Goal: Task Accomplishment & Management: Use online tool/utility

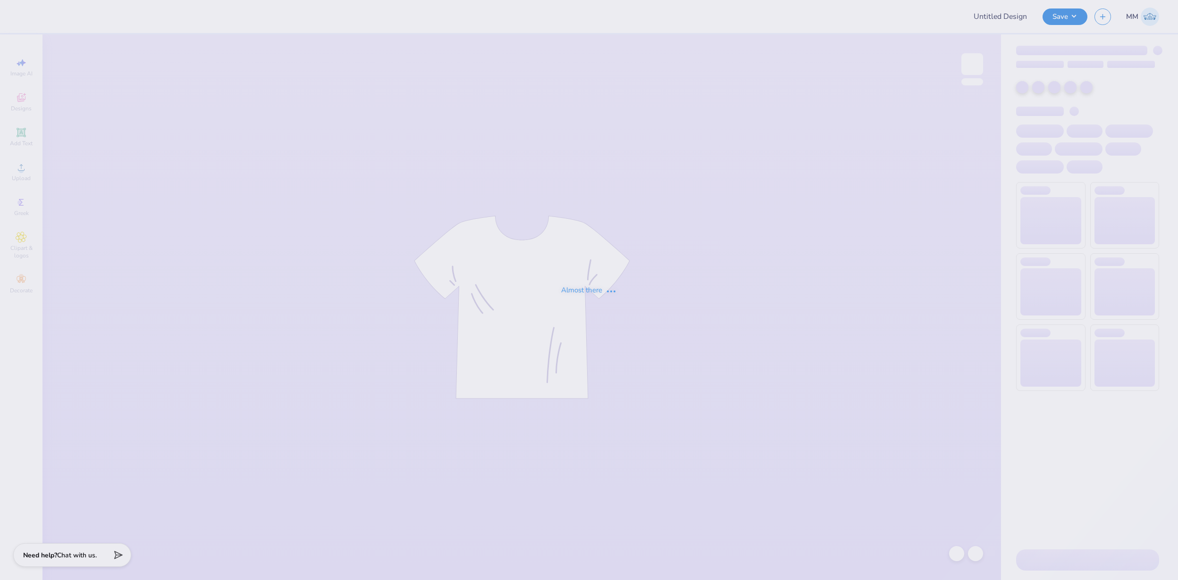
type input "FPS239233"
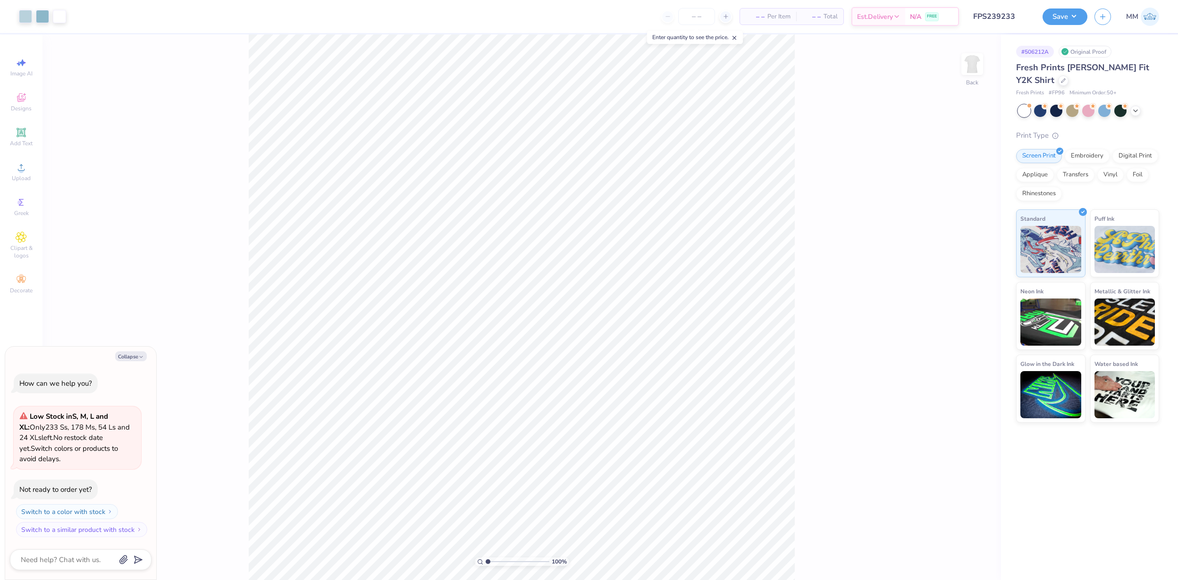
type textarea "x"
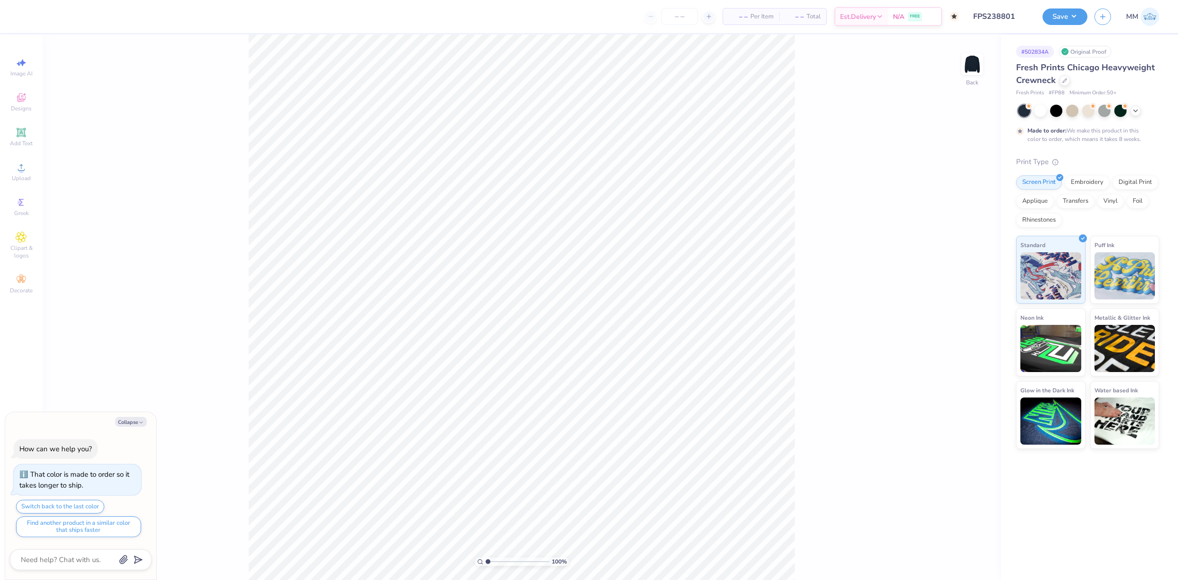
type textarea "x"
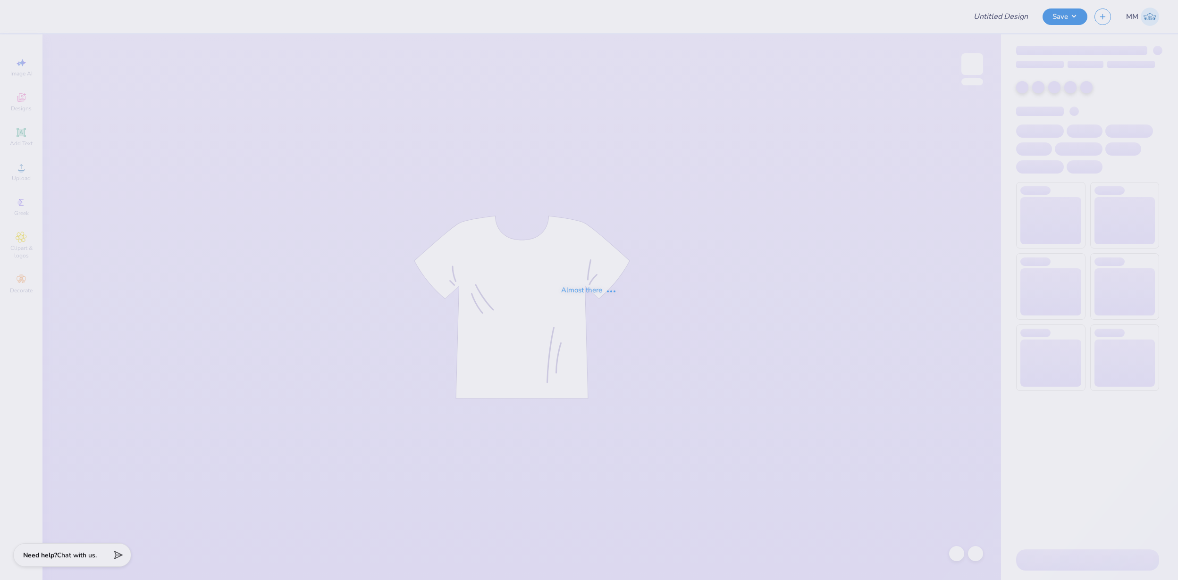
type input "FPS238807"
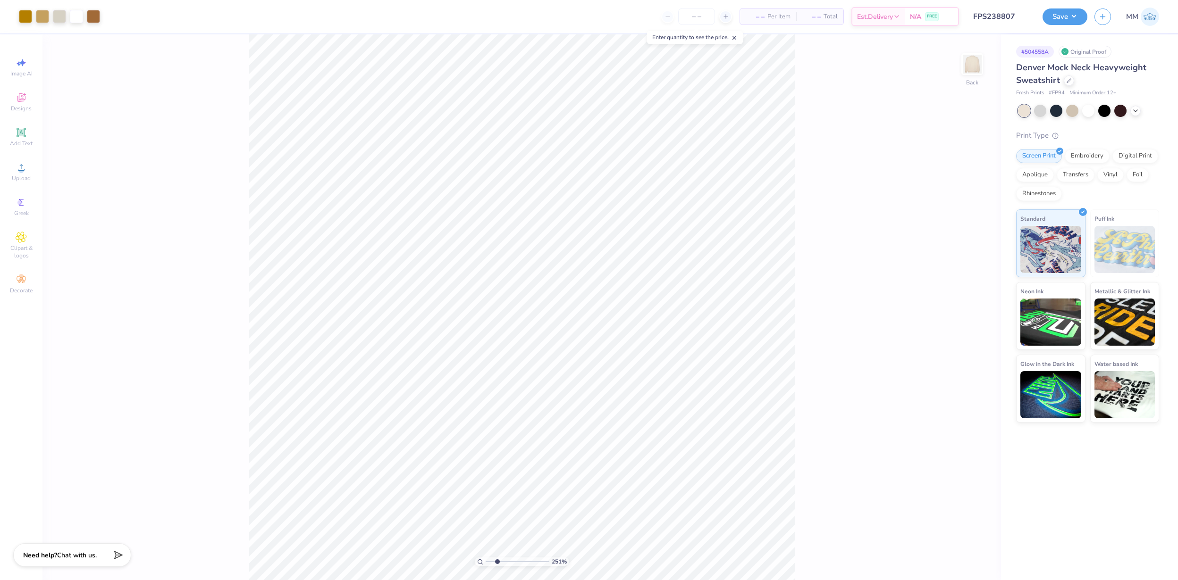
drag, startPoint x: 489, startPoint y: 562, endPoint x: 497, endPoint y: 562, distance: 7.5
type input "2.51"
click at [497, 562] on input "range" at bounding box center [518, 562] width 64 height 8
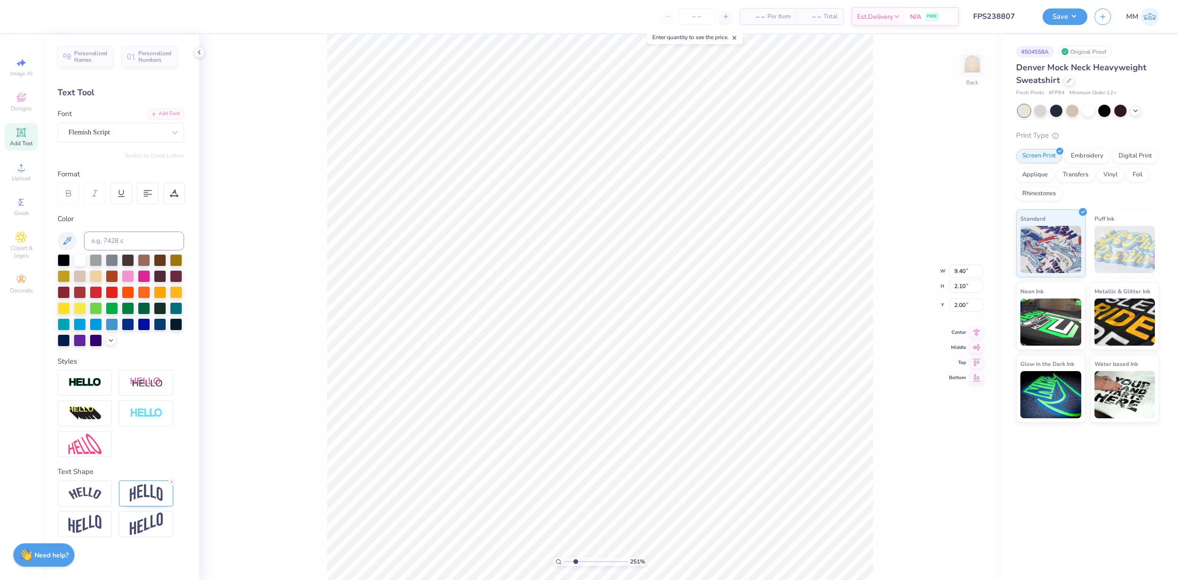
scroll to position [0, 3]
type textarea "Drama, Decor, Decadence"
click at [148, 483] on div at bounding box center [146, 494] width 54 height 26
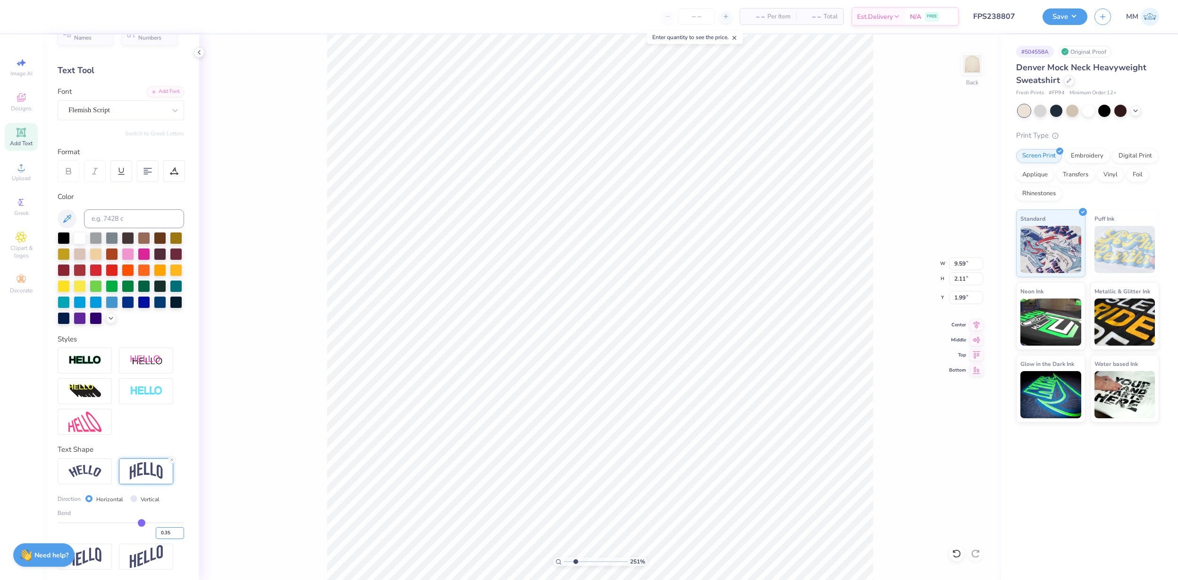
click at [172, 532] on input "0.35" at bounding box center [170, 534] width 28 height 12
type input "0.30"
type input "0.3"
type input "1.92"
type input "2.09"
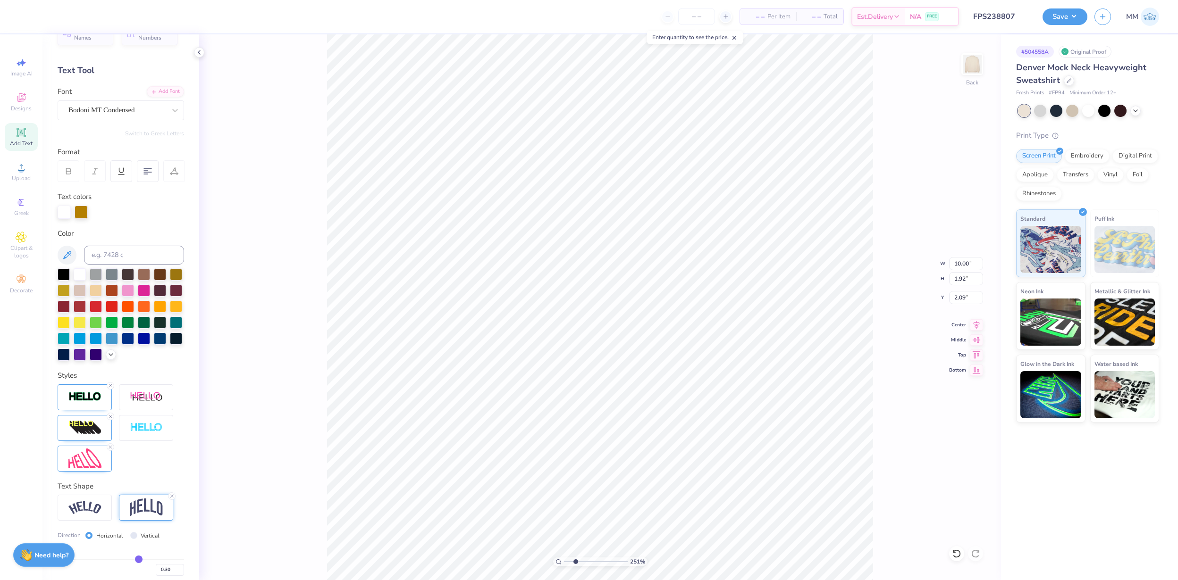
type input "10.00"
type input "3.98"
type input "3.13"
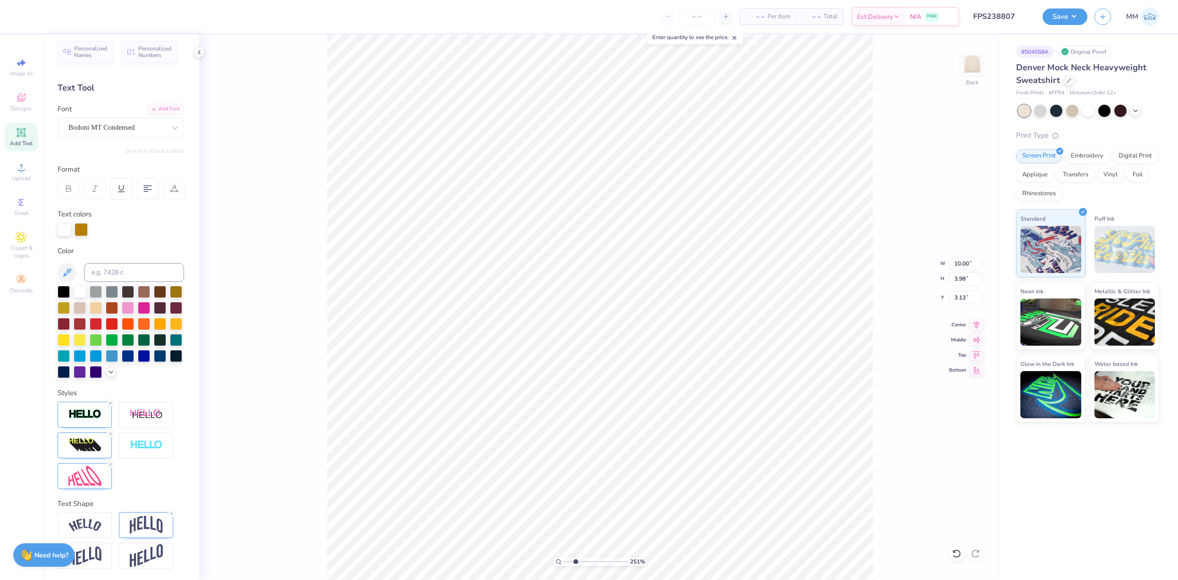
scroll to position [4, 0]
click at [138, 529] on img at bounding box center [146, 526] width 33 height 18
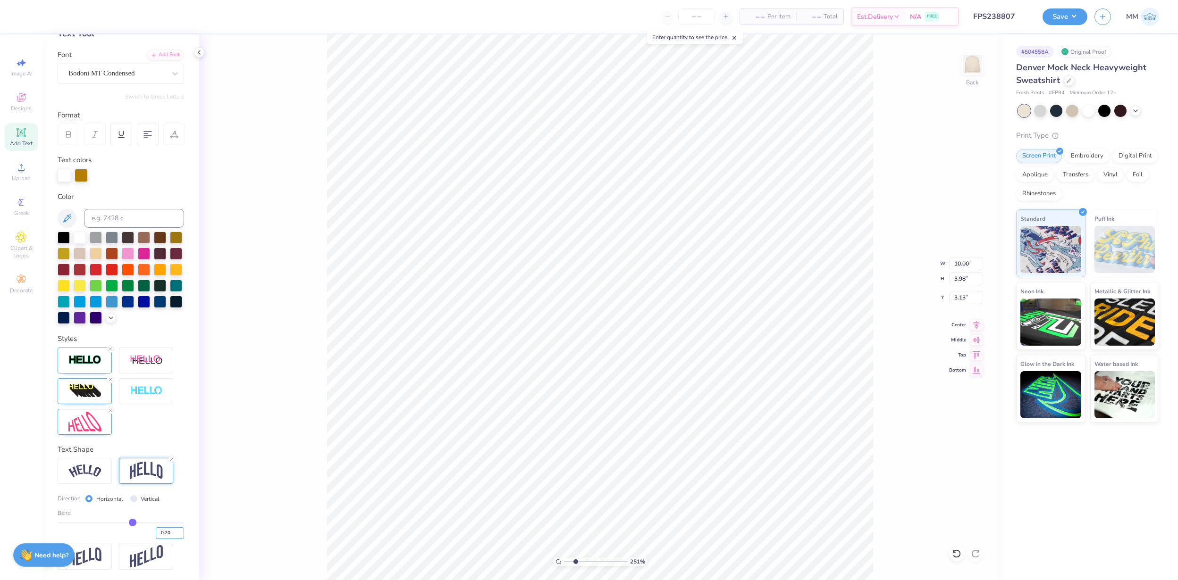
click at [173, 532] on input "0.20" at bounding box center [170, 534] width 28 height 12
type input "0.30"
type input "0.3"
type input "10.01"
type input "3.12"
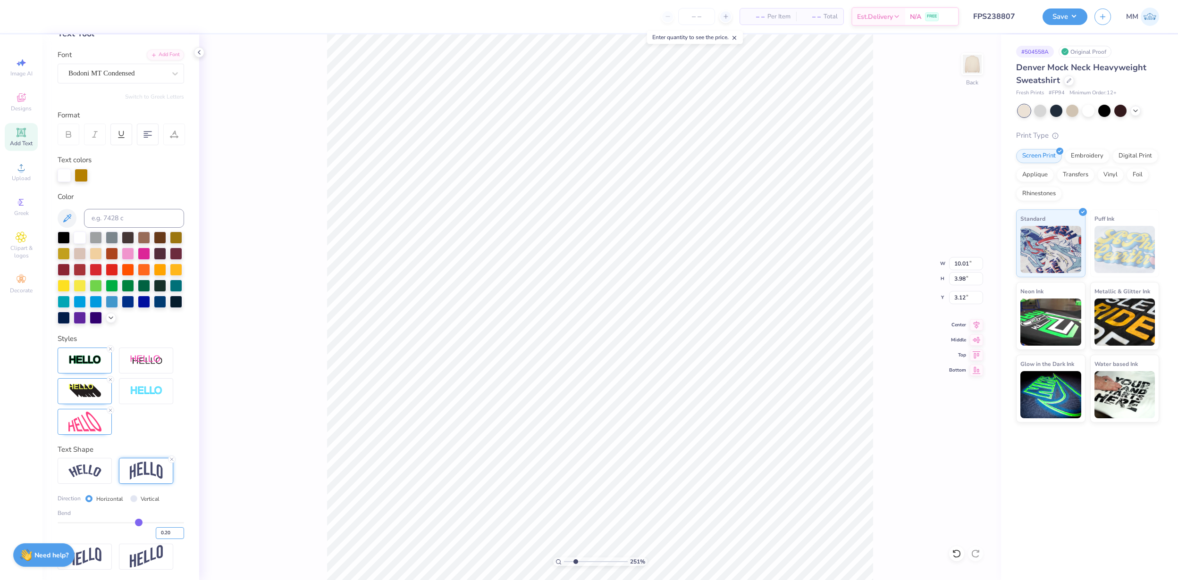
type input "0.20"
type input "0.2"
type input "10.00"
type input "3.13"
type input "0.2"
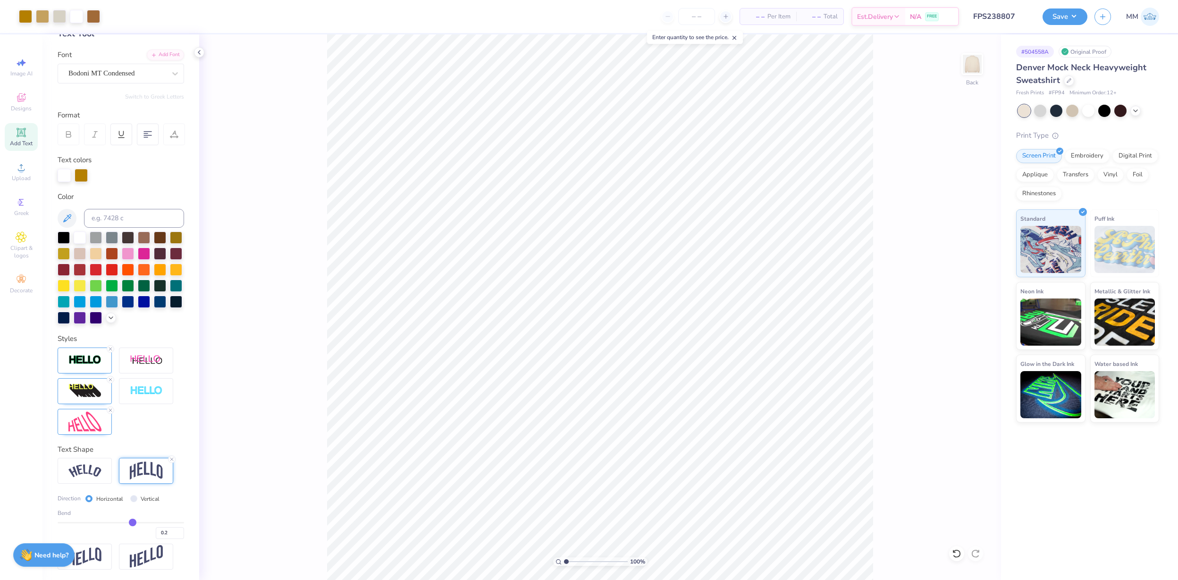
drag, startPoint x: 577, startPoint y: 560, endPoint x: 560, endPoint y: 561, distance: 17.0
type input "1"
click at [564, 561] on input "range" at bounding box center [596, 562] width 64 height 8
click at [1068, 17] on button "Save" at bounding box center [1064, 15] width 45 height 17
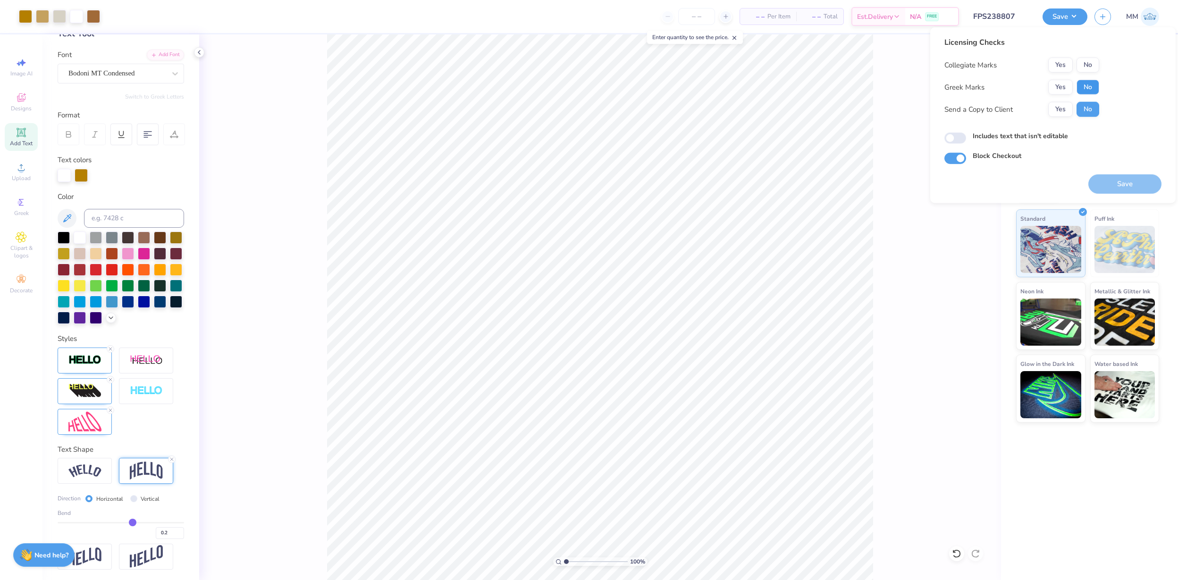
click at [1090, 89] on button "No" at bounding box center [1087, 87] width 23 height 15
click at [1090, 67] on button "No" at bounding box center [1087, 65] width 23 height 15
click at [1124, 180] on button "Save" at bounding box center [1124, 184] width 73 height 19
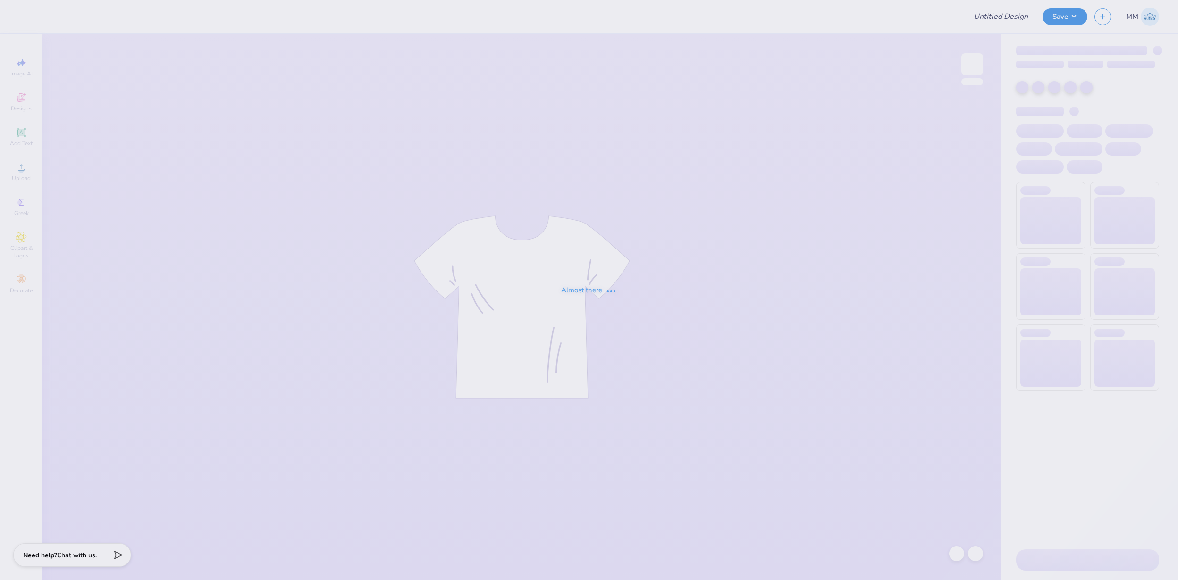
type input "FPS238814"
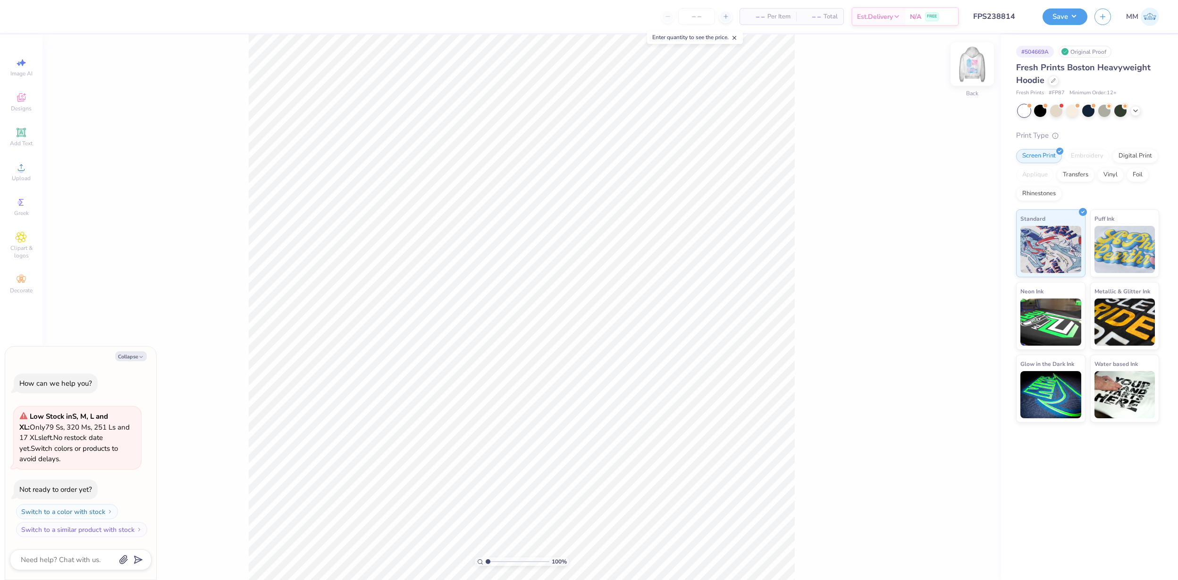
click at [980, 67] on img at bounding box center [972, 64] width 38 height 38
click at [972, 69] on img at bounding box center [972, 64] width 38 height 38
click at [977, 59] on img at bounding box center [972, 64] width 38 height 38
type textarea "x"
type input "5.00"
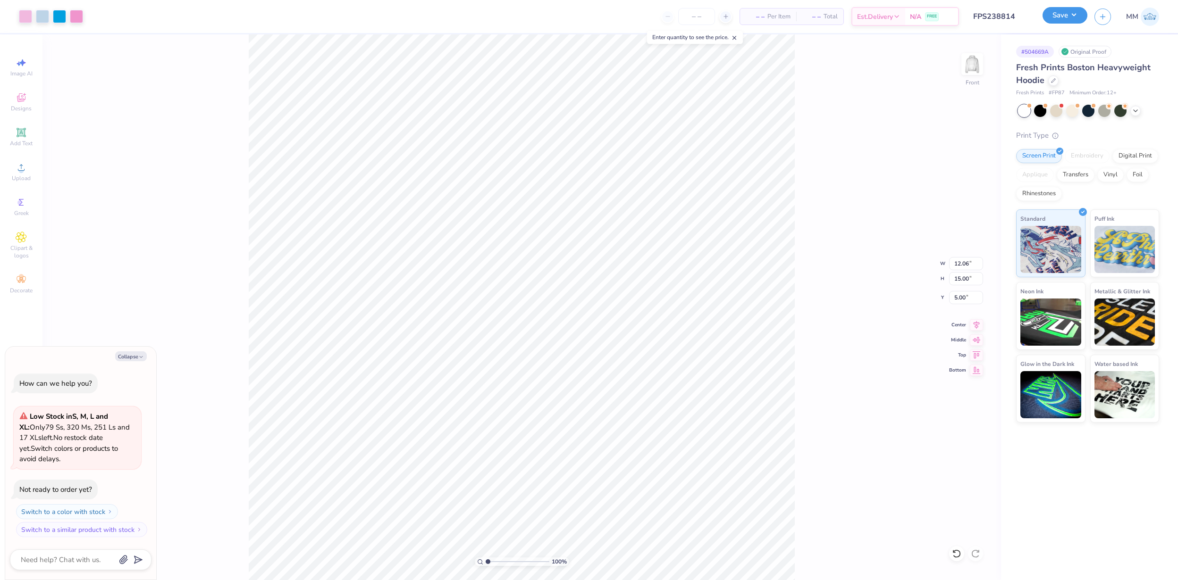
click at [1048, 14] on button "Save" at bounding box center [1064, 15] width 45 height 17
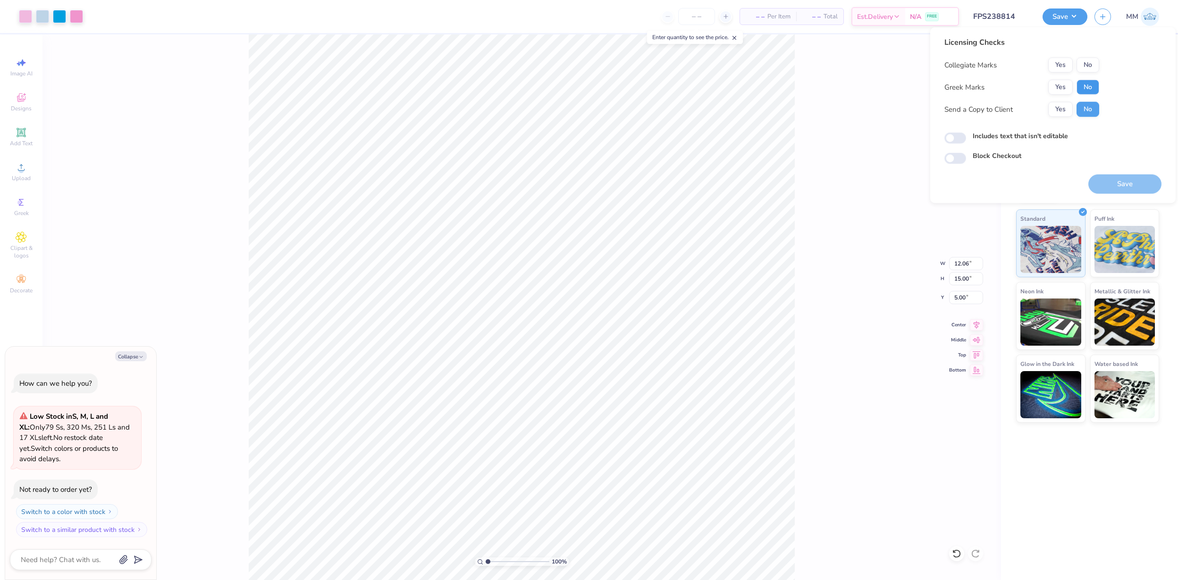
click at [1085, 85] on button "No" at bounding box center [1087, 87] width 23 height 15
click at [1085, 72] on button "No" at bounding box center [1087, 65] width 23 height 15
click at [1112, 183] on button "Save" at bounding box center [1124, 184] width 73 height 19
type textarea "x"
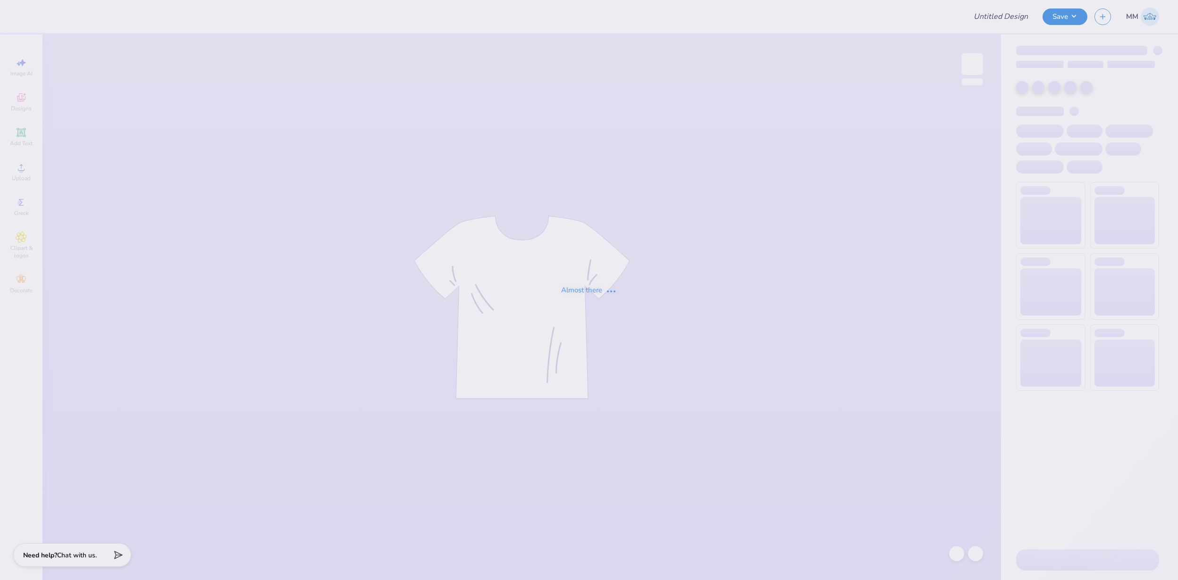
type input "FPS239299"
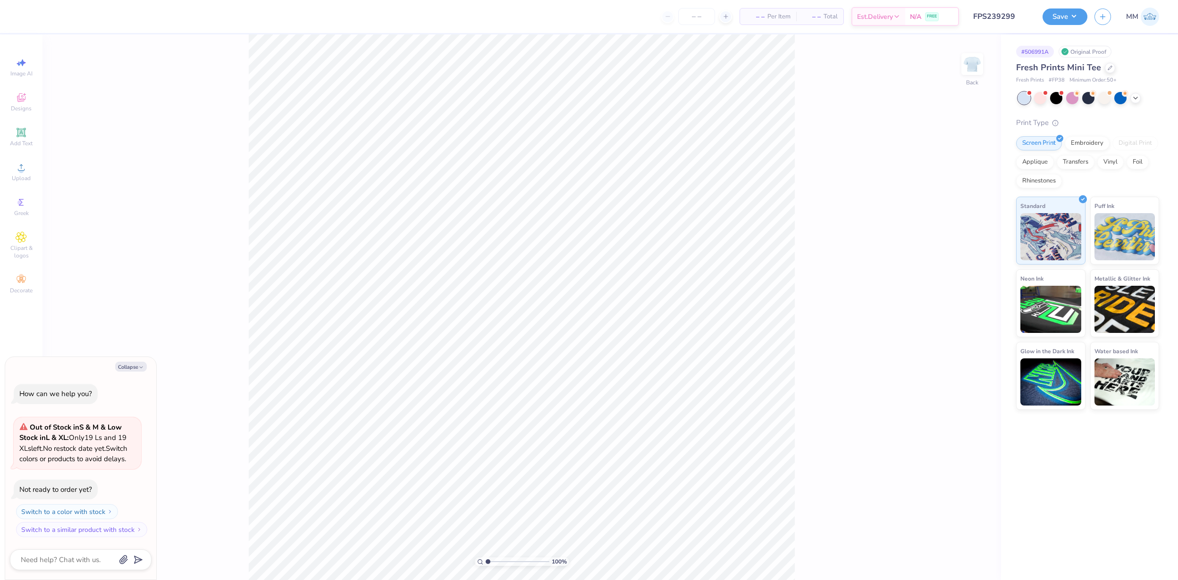
type textarea "x"
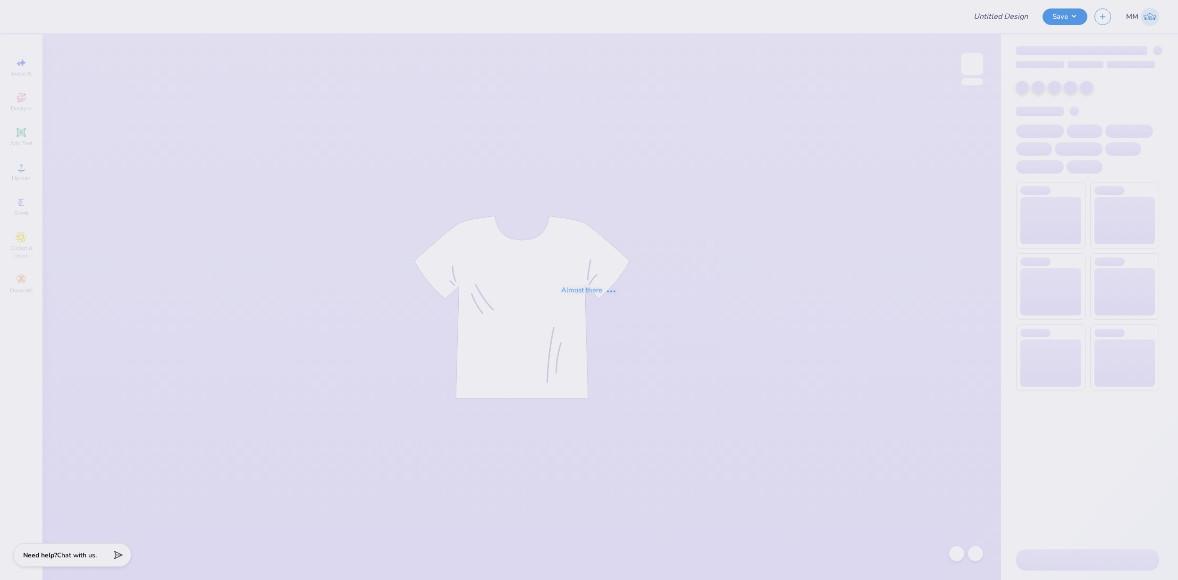
type input "FPS239303"
type input "FPS239304"
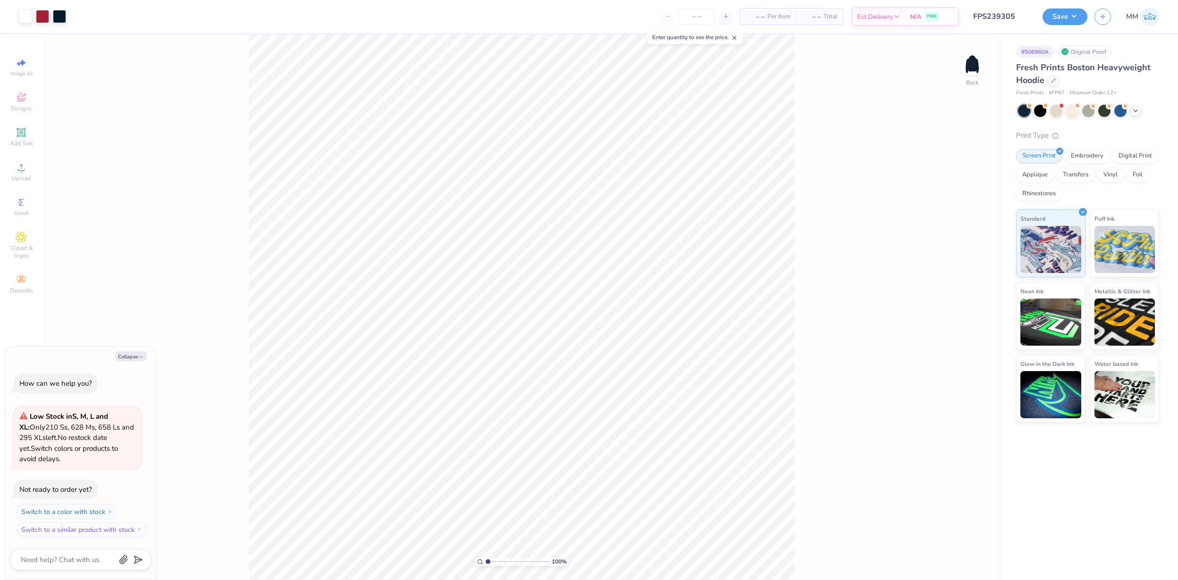
type textarea "x"
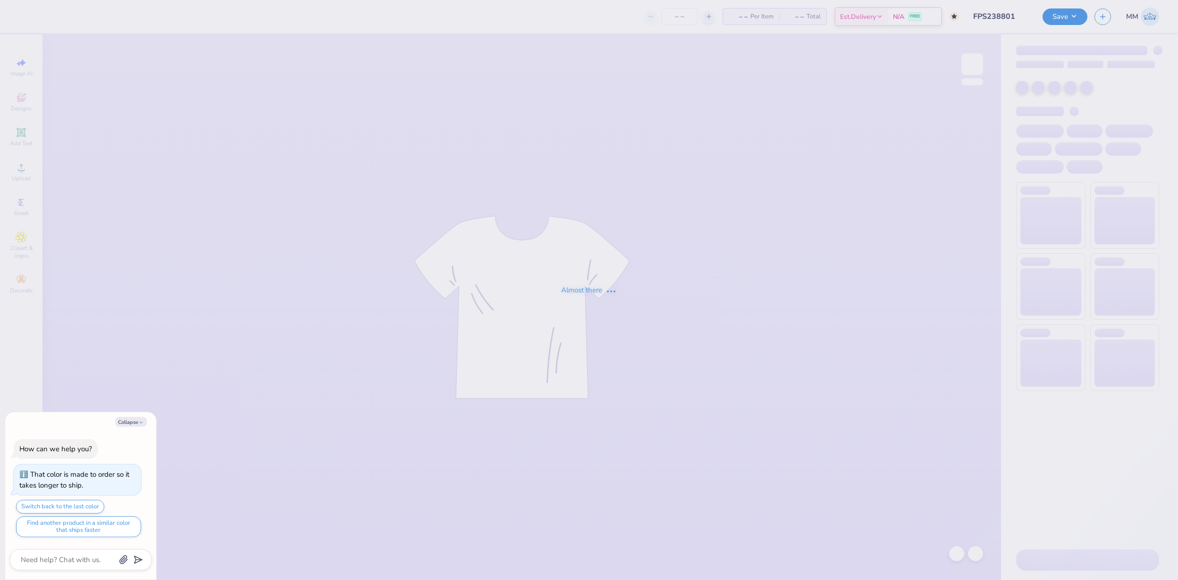
type textarea "x"
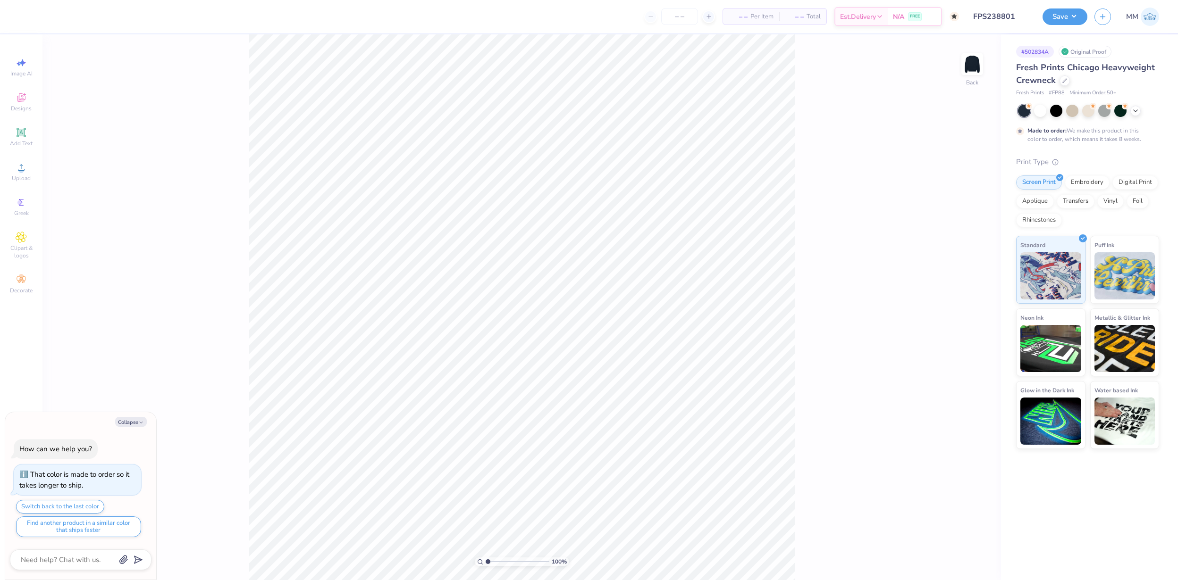
type textarea "x"
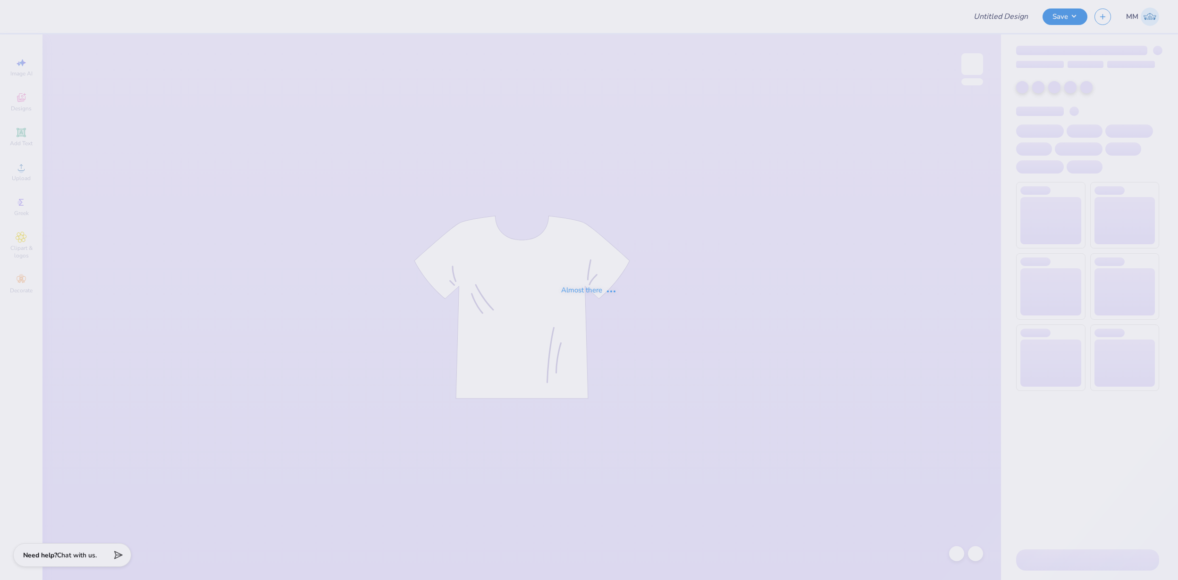
type input "FPS238801"
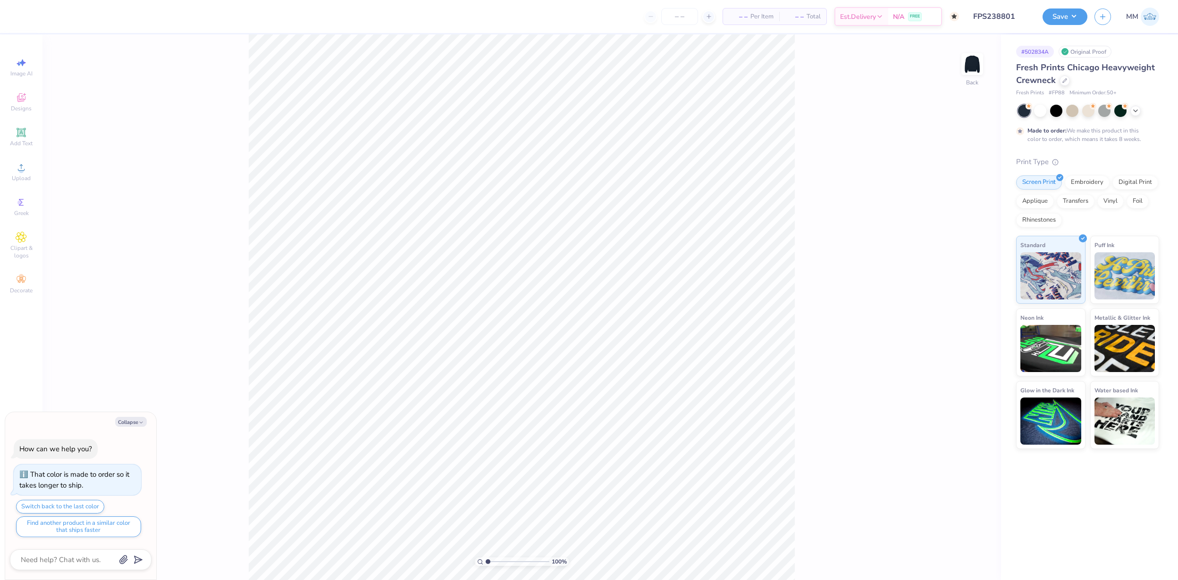
type textarea "x"
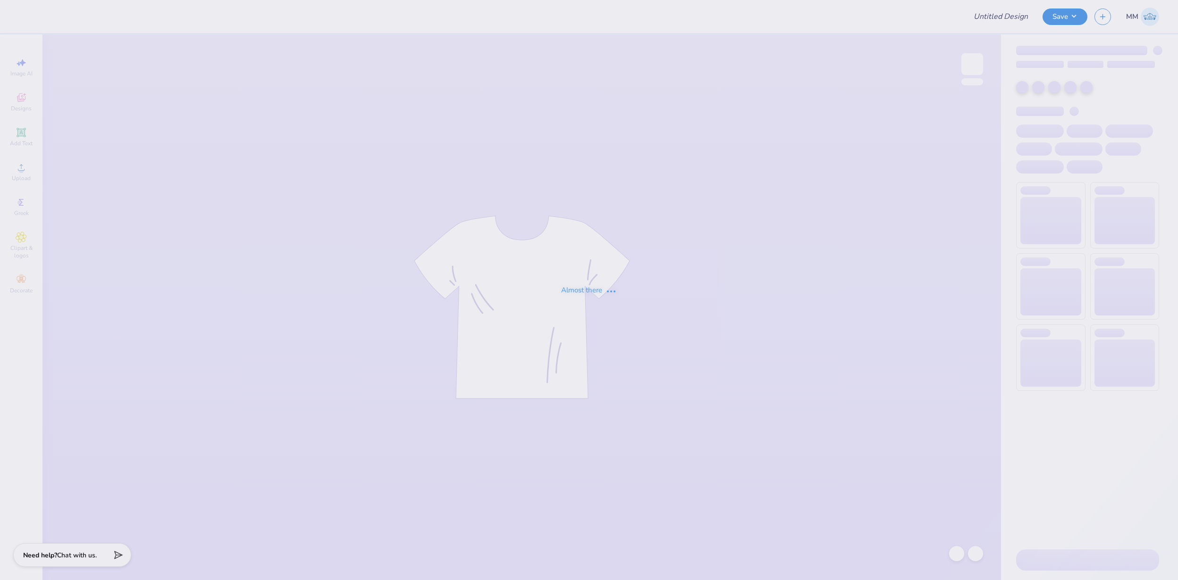
type input "FPS239314"
type input "FPS239325"
type input "FPS239326"
type input "FPS239327"
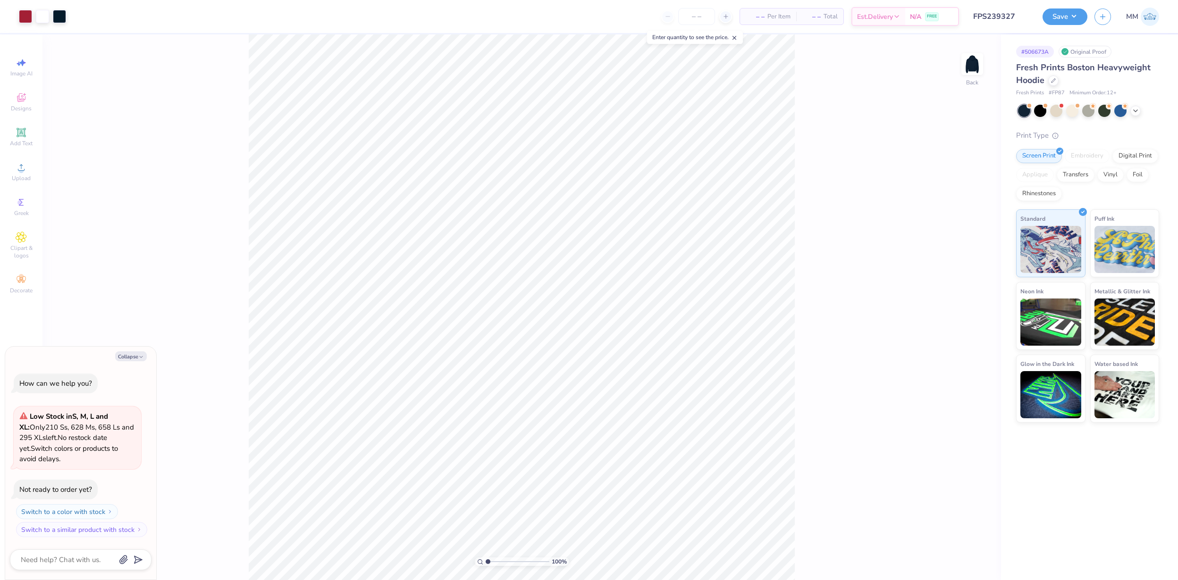
type textarea "x"
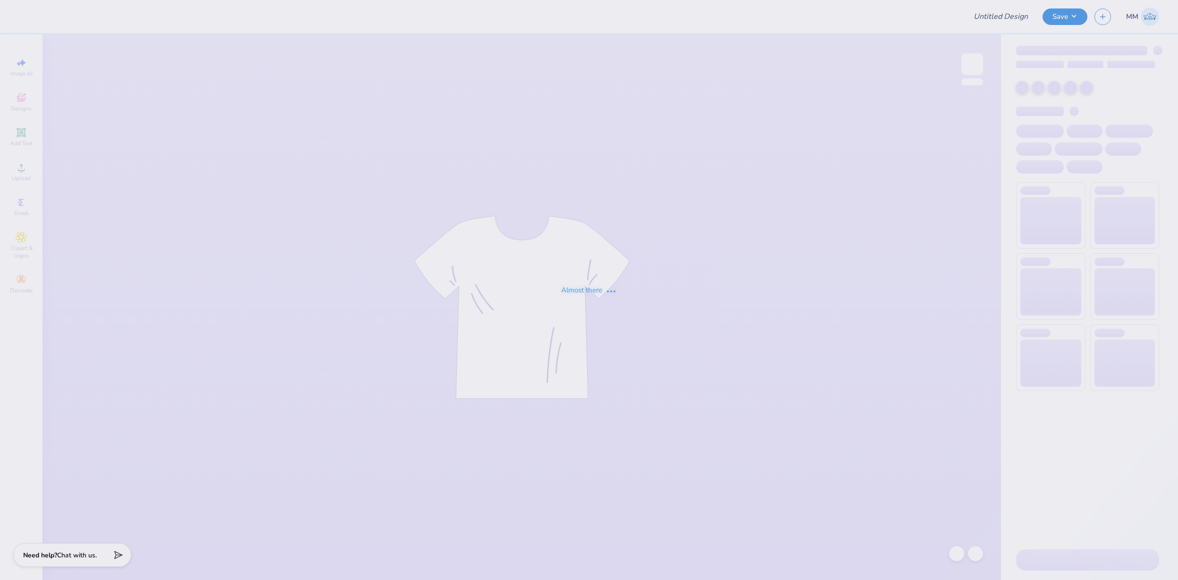
type input "FPS239328"
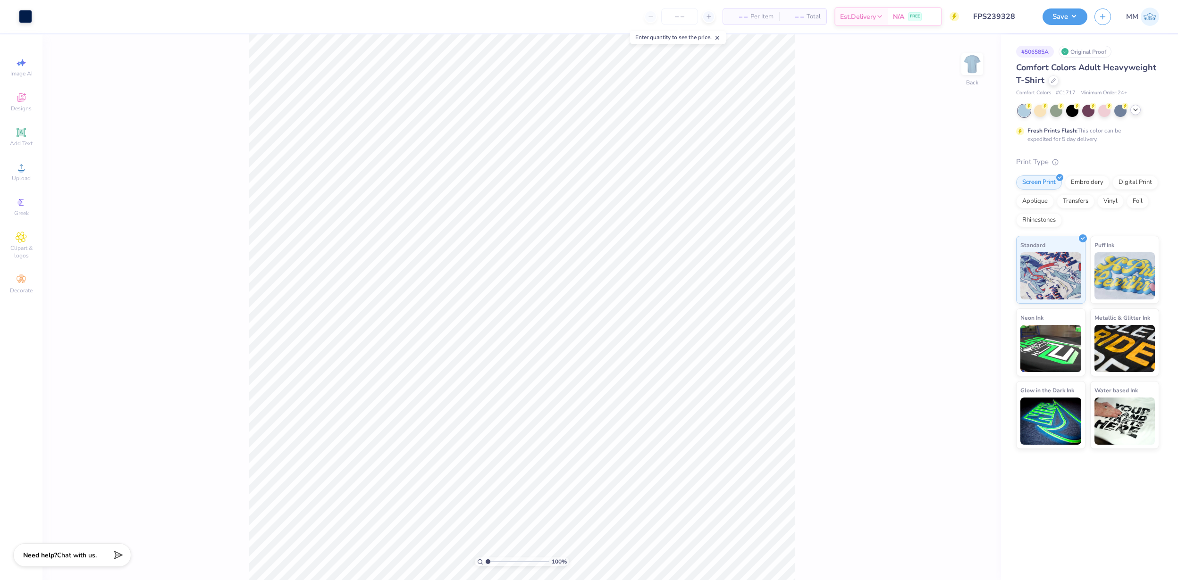
click at [1134, 110] on icon at bounding box center [1136, 110] width 8 height 8
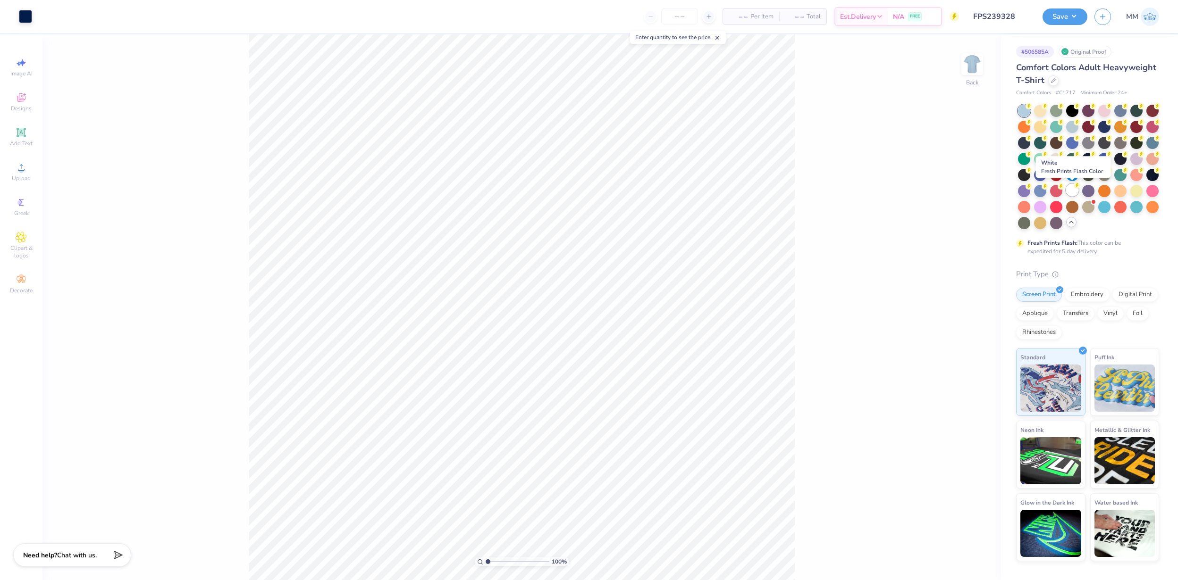
click at [1067, 193] on div at bounding box center [1072, 190] width 12 height 12
click at [1063, 16] on button "Save" at bounding box center [1064, 15] width 45 height 17
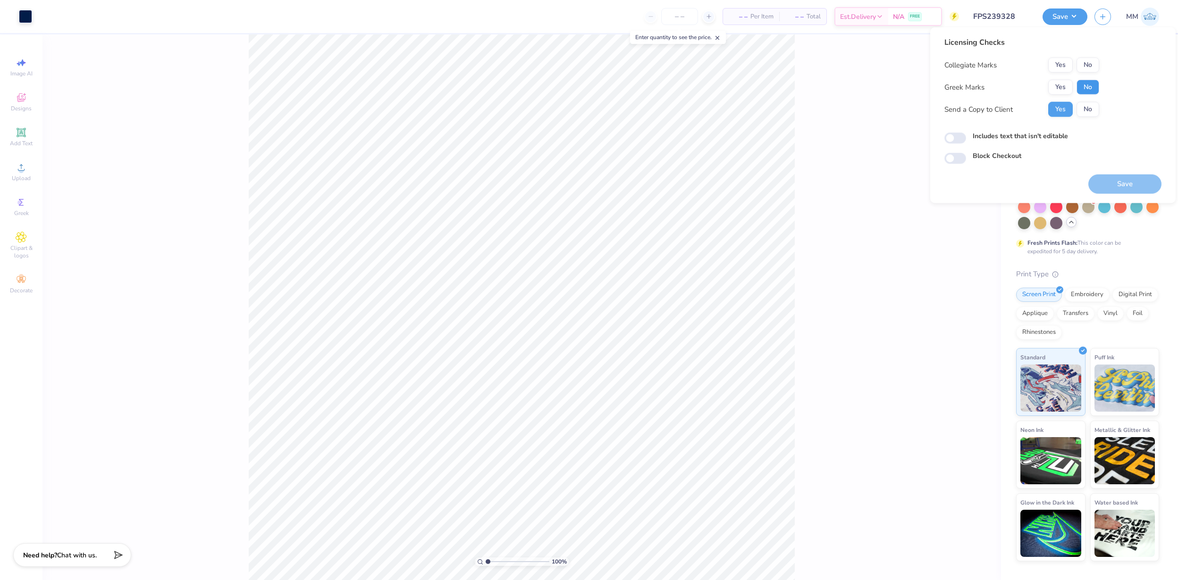
click at [1094, 91] on button "No" at bounding box center [1087, 87] width 23 height 15
click at [1091, 67] on button "No" at bounding box center [1087, 65] width 23 height 15
click at [1111, 180] on button "Save" at bounding box center [1124, 184] width 73 height 19
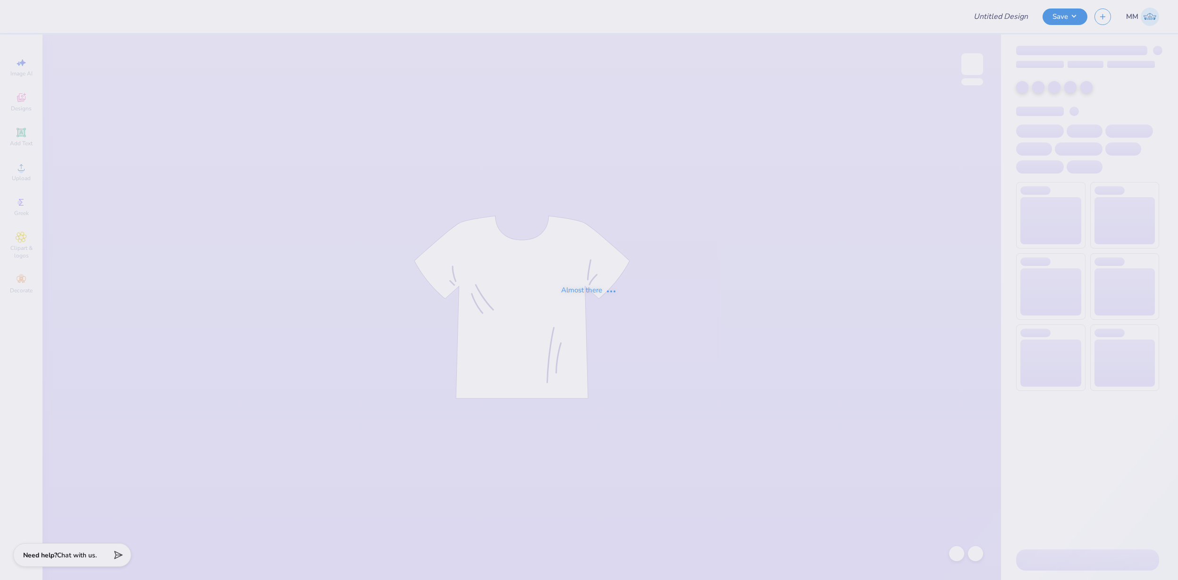
type input "FPS239330"
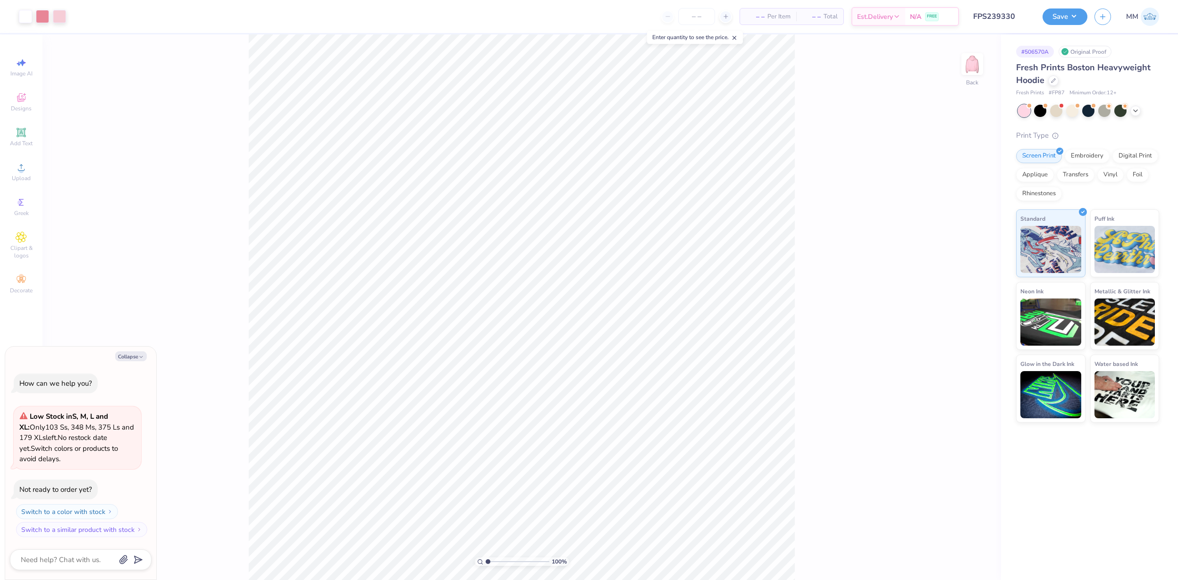
type textarea "x"
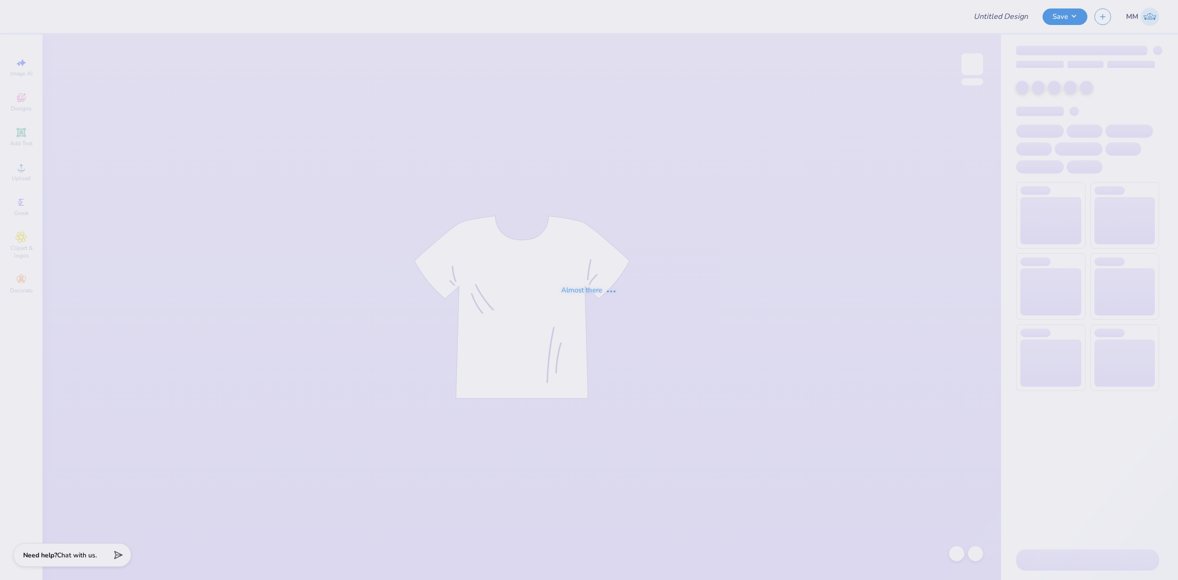
type input "FPS239331"
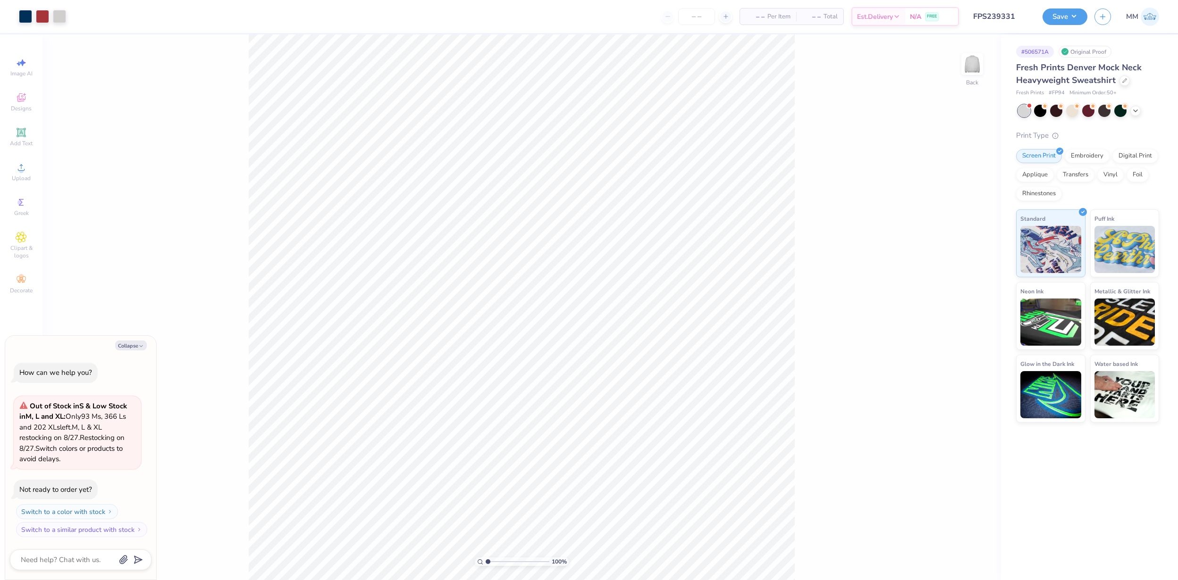
type textarea "x"
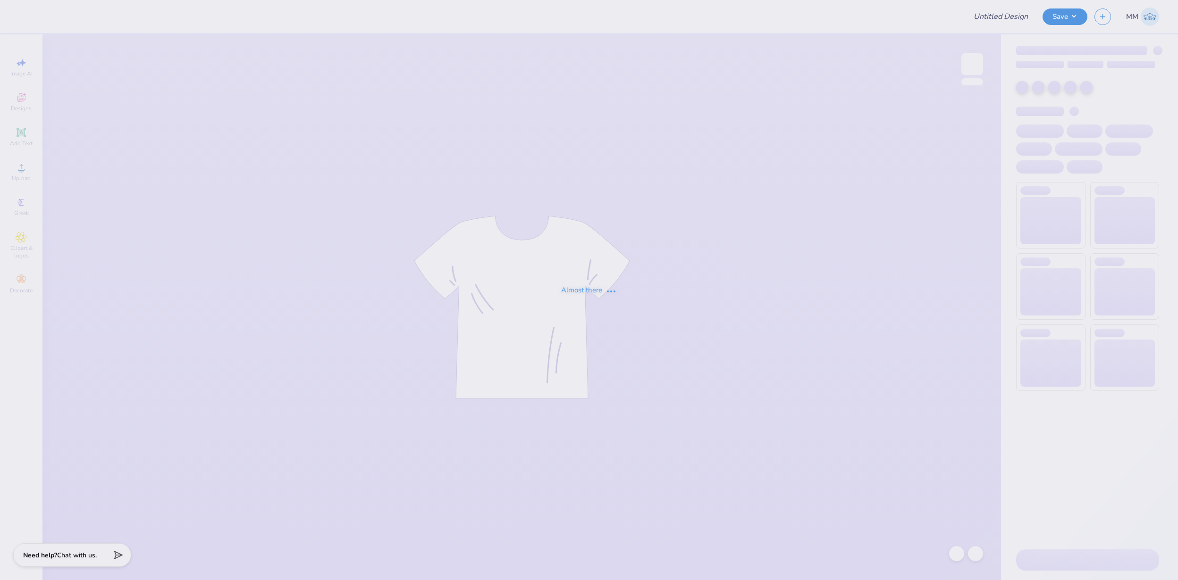
type input "FPS239332"
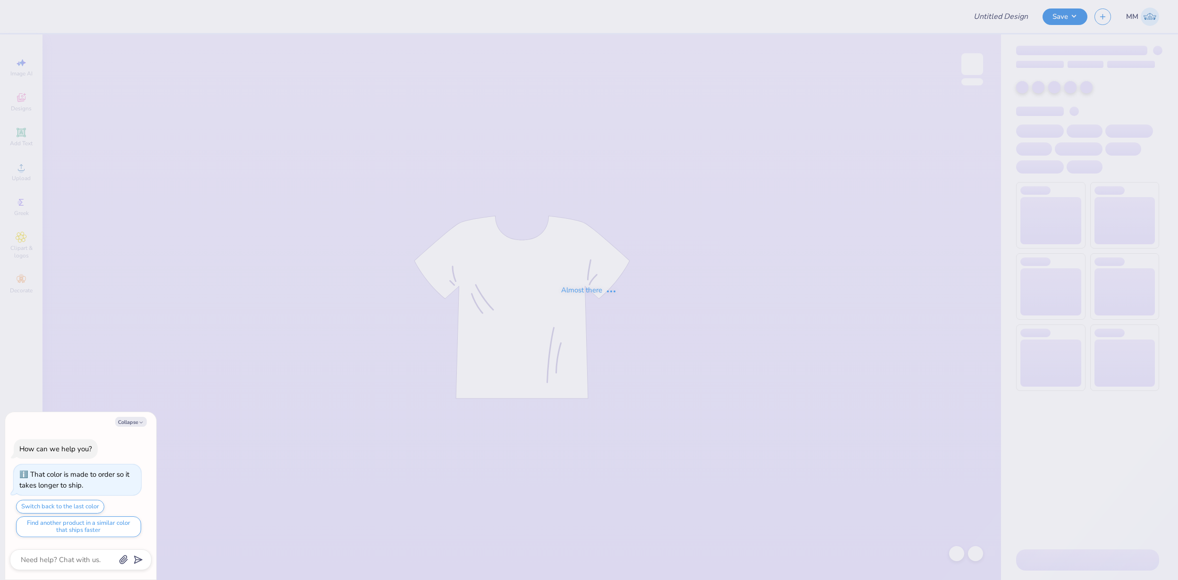
type textarea "x"
type input "FPS239333"
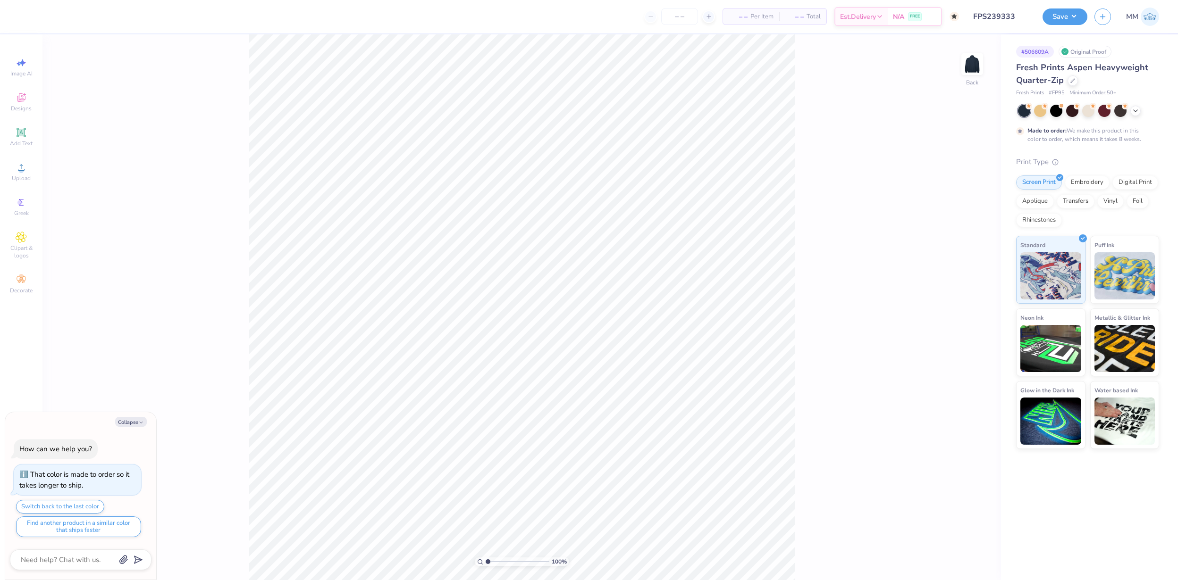
type textarea "x"
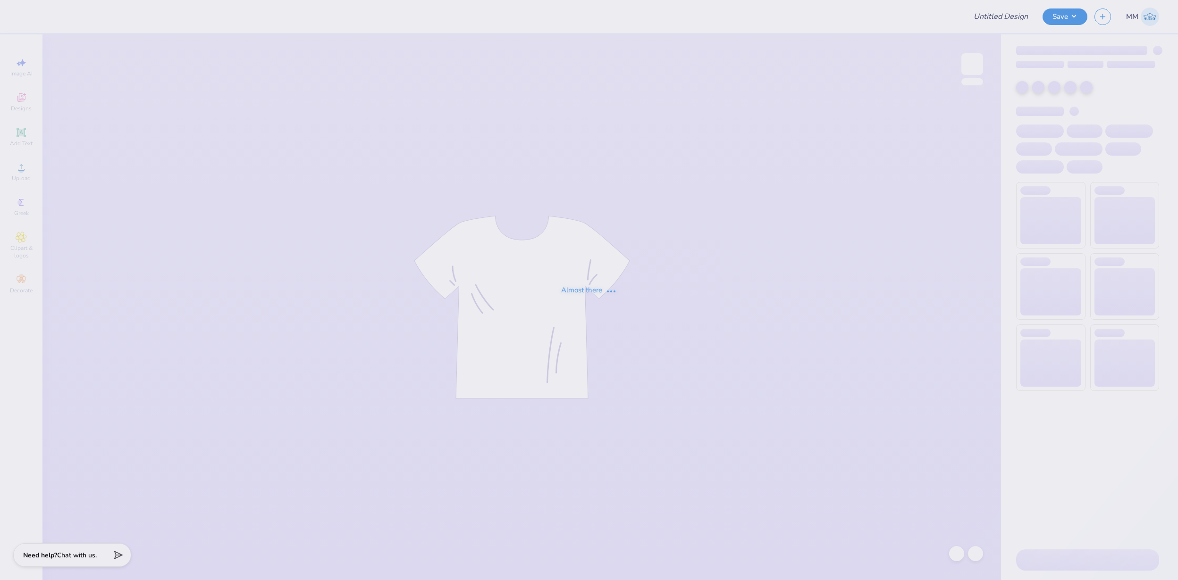
type input "FPS239334"
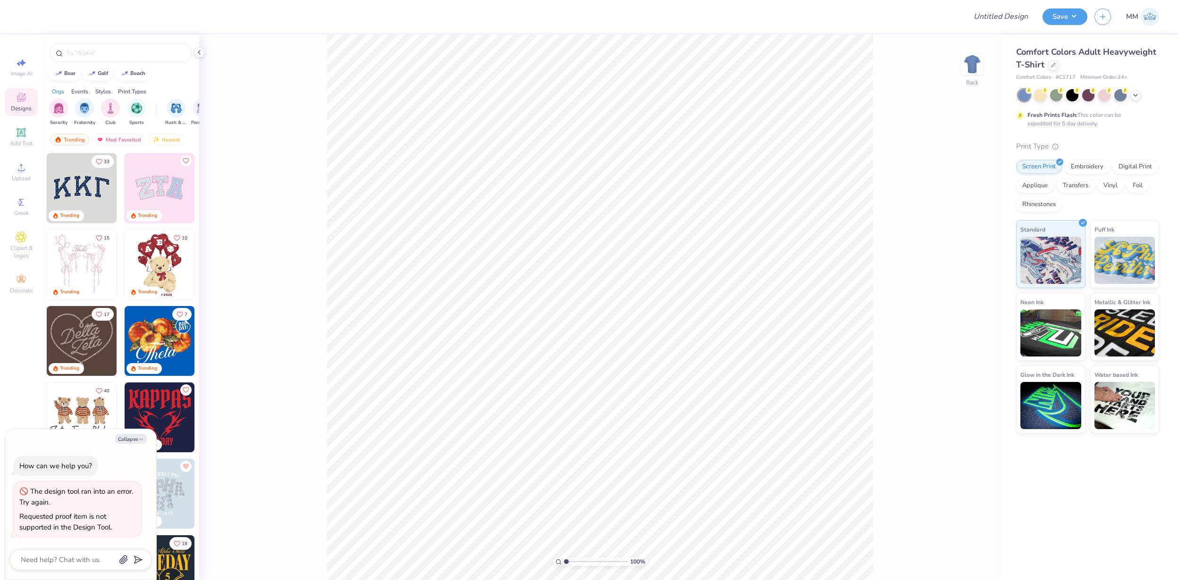
type textarea "x"
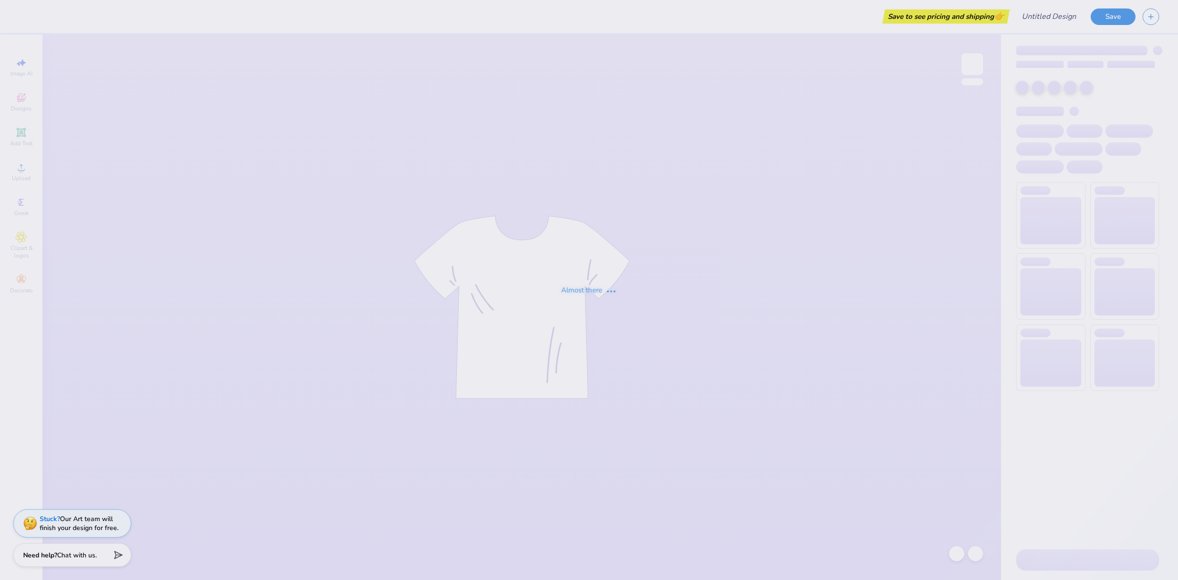
type input "FPS239335"
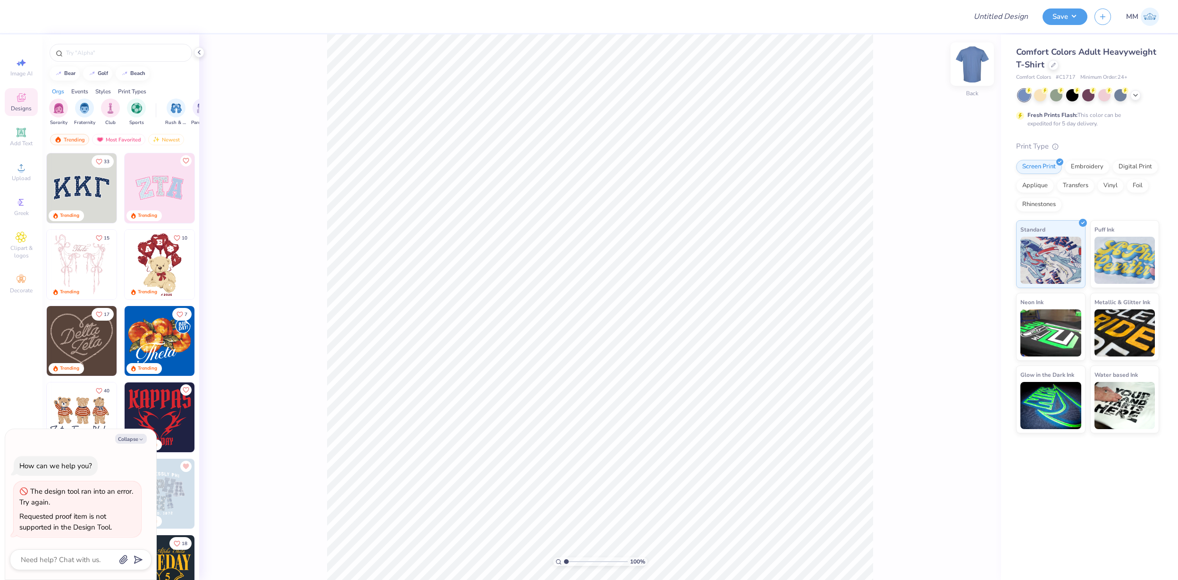
click at [967, 57] on img at bounding box center [972, 64] width 38 height 38
type textarea "x"
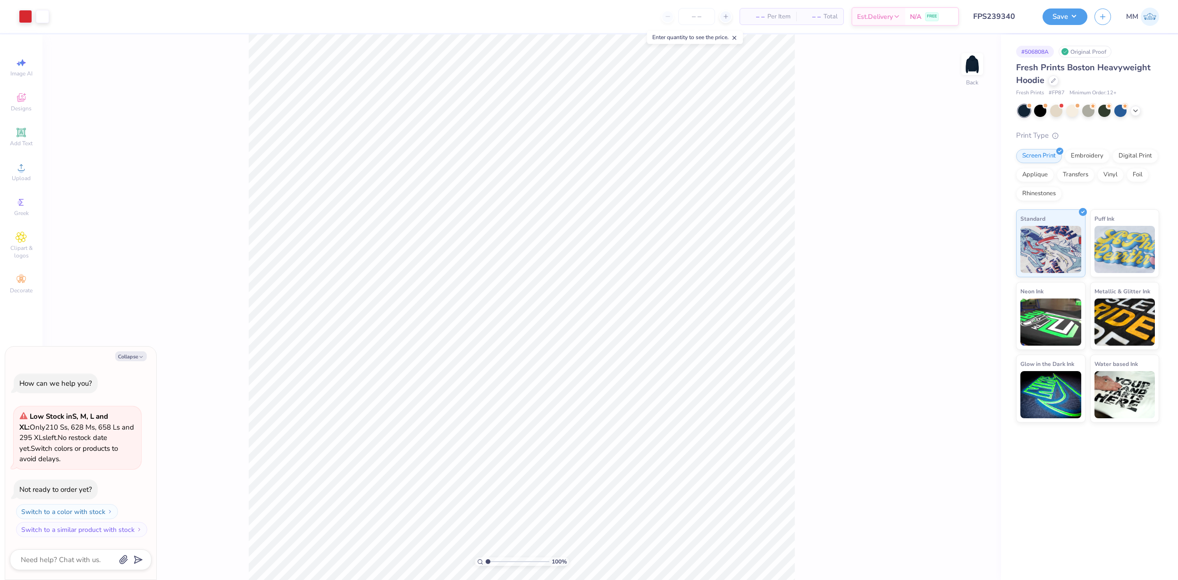
type textarea "x"
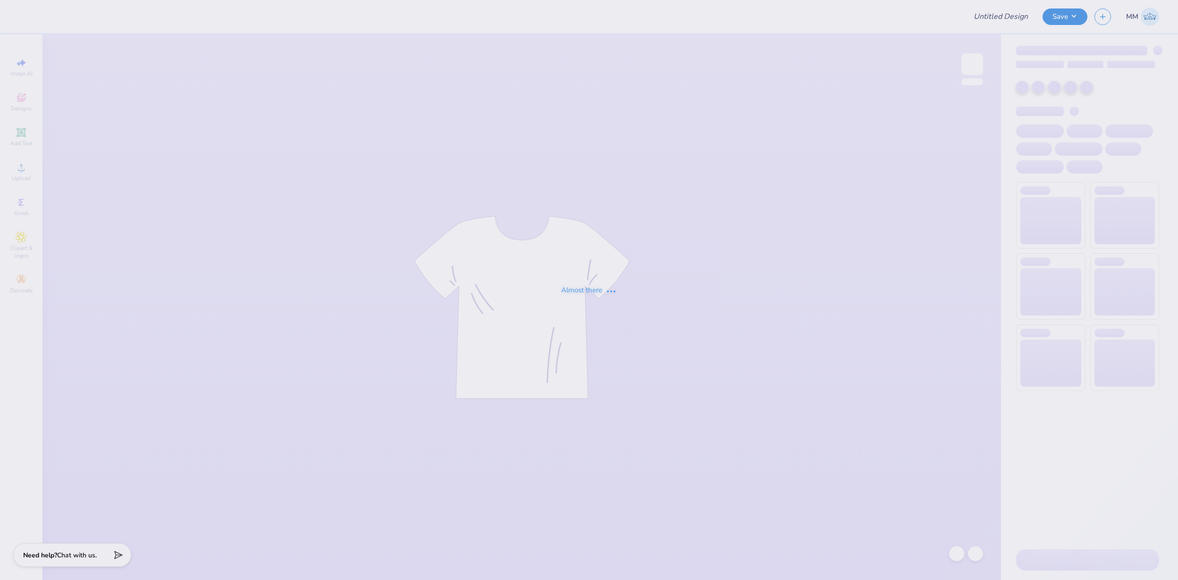
type input "FPS239341"
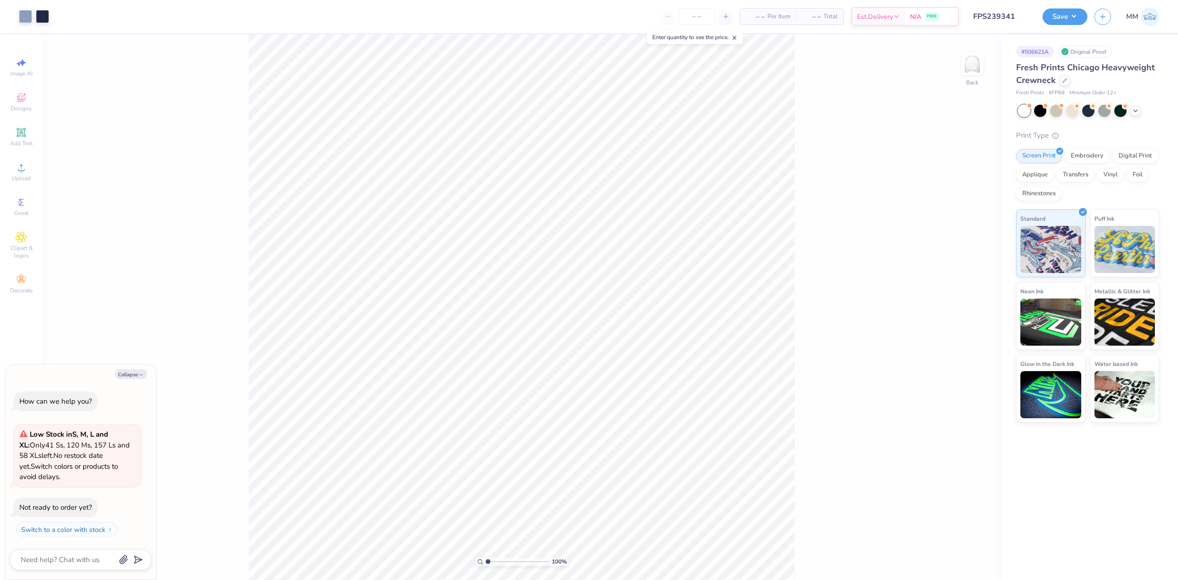
type textarea "x"
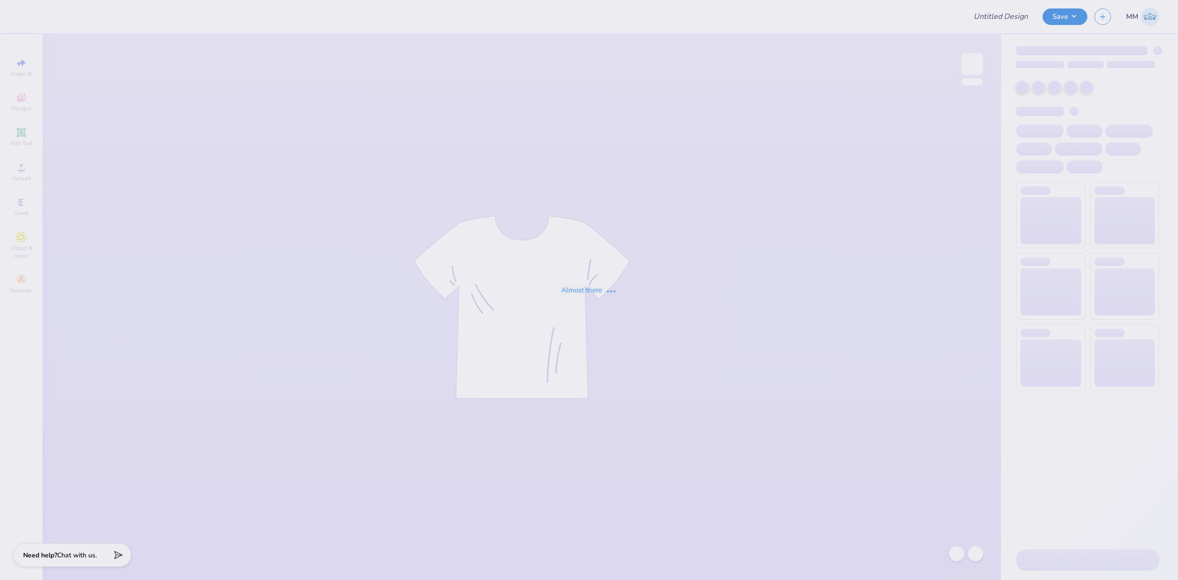
type input "FPS239342"
type input "FPS239343"
type input "FPS239344"
type input "FPS239345"
type input "FPS239346"
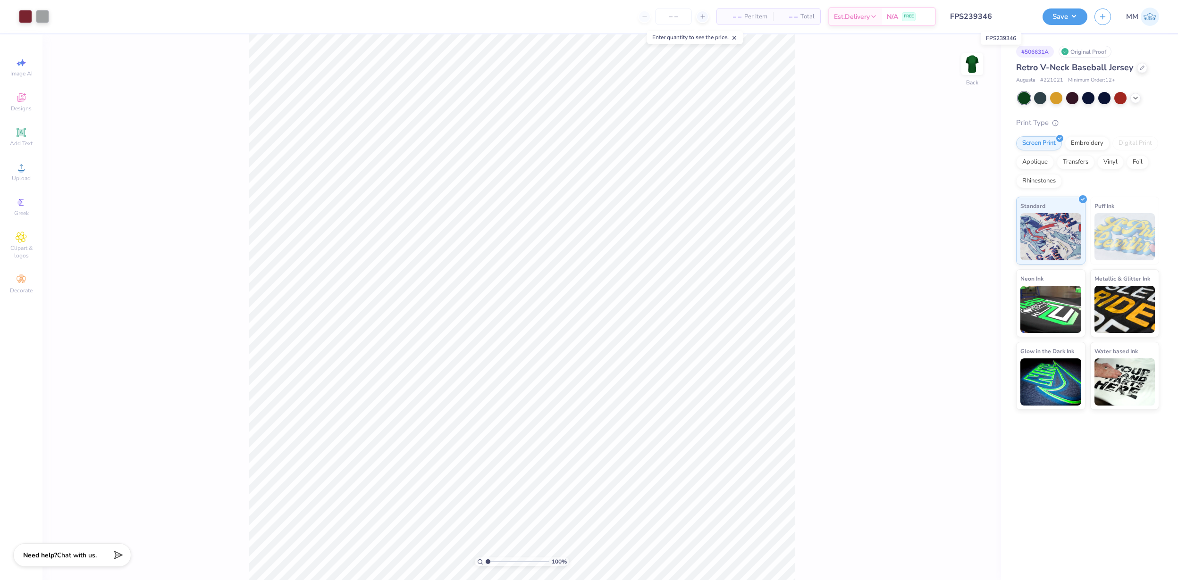
drag, startPoint x: 983, startPoint y: 20, endPoint x: 1003, endPoint y: 20, distance: 19.8
click at [1003, 20] on input "FPS239346" at bounding box center [989, 16] width 92 height 19
click at [973, 20] on input "FPS239346" at bounding box center [989, 16] width 92 height 19
drag, startPoint x: 964, startPoint y: 18, endPoint x: 1009, endPoint y: 19, distance: 44.8
click at [1009, 19] on input "FPS239346" at bounding box center [989, 16] width 92 height 19
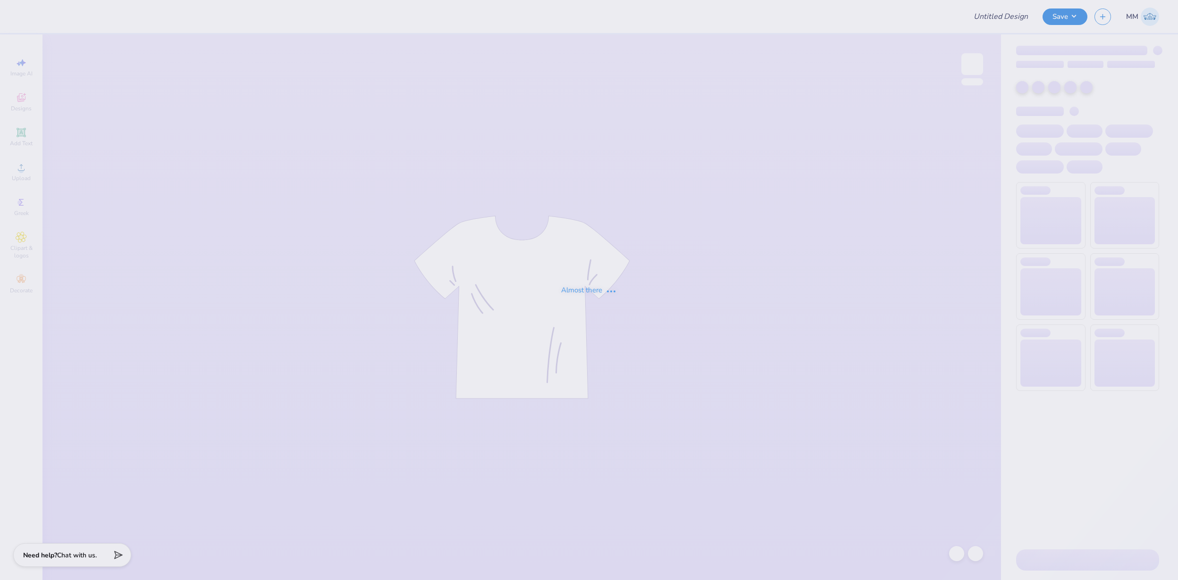
type input "FPS239347"
type input "FPS239348"
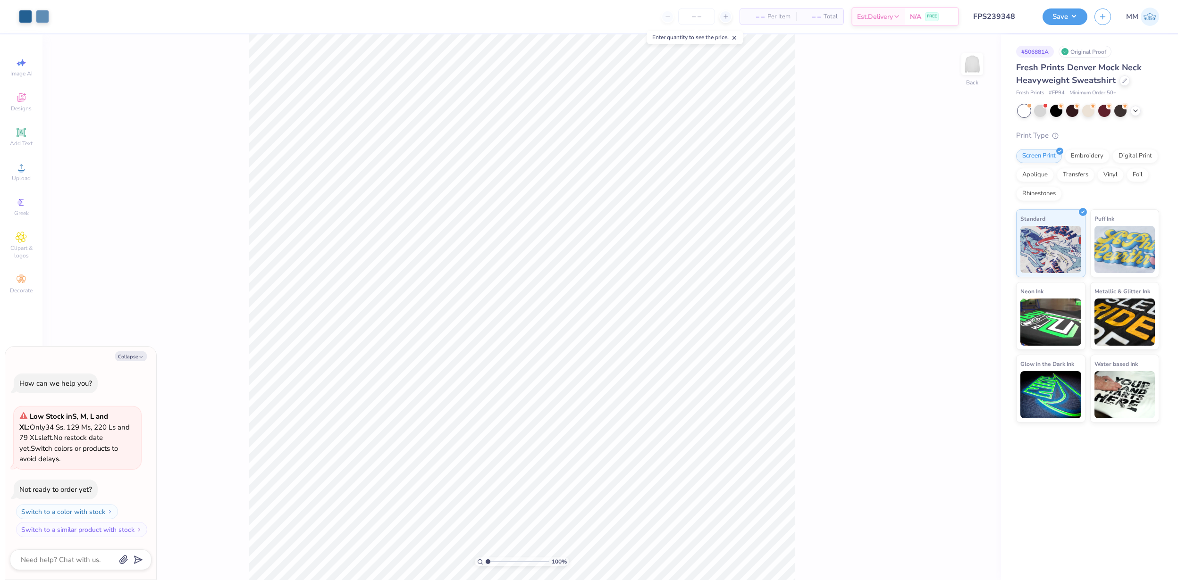
type textarea "x"
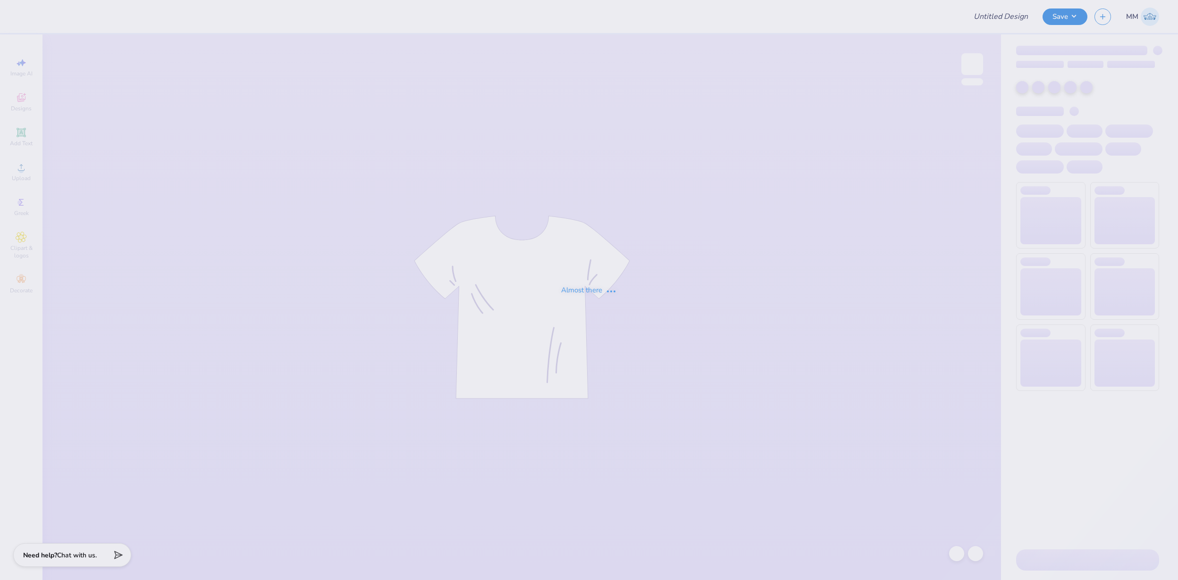
type input "FPS239350"
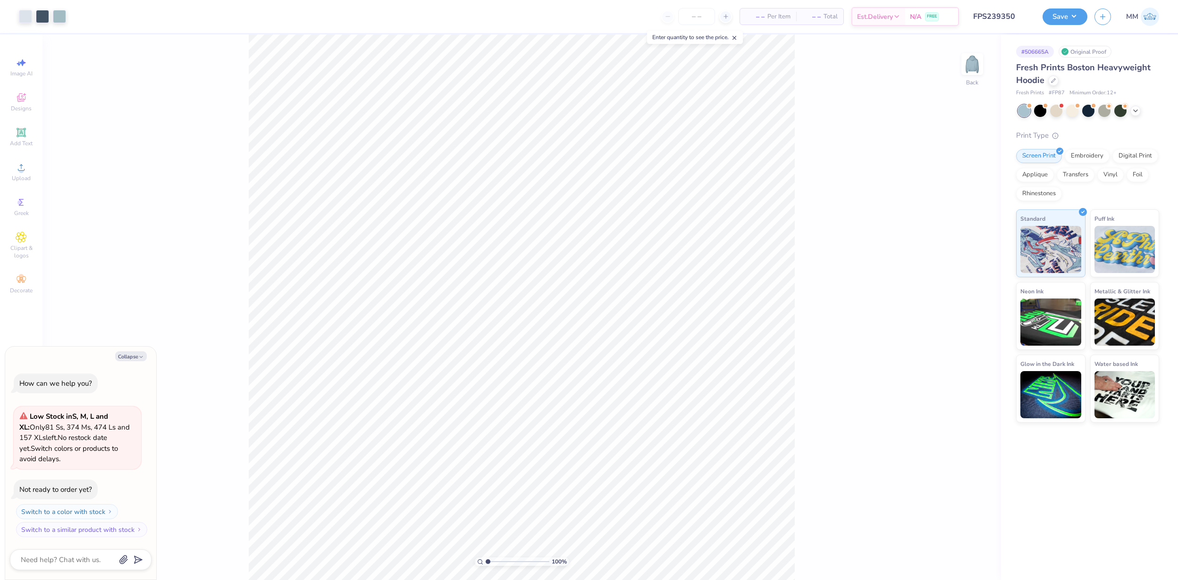
type textarea "x"
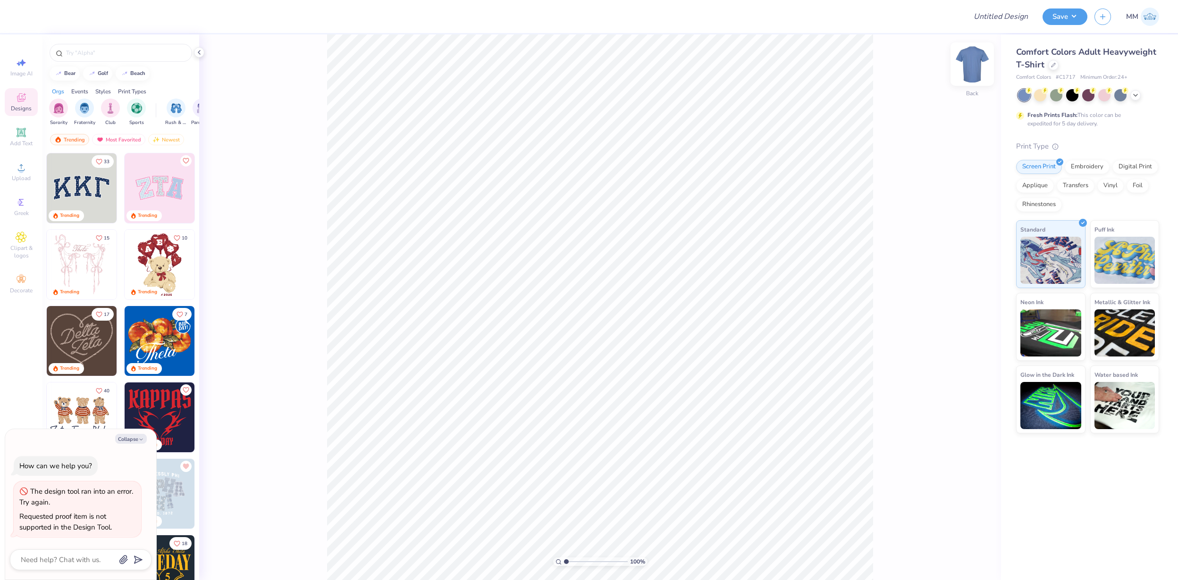
click at [967, 62] on img at bounding box center [972, 64] width 38 height 38
type textarea "x"
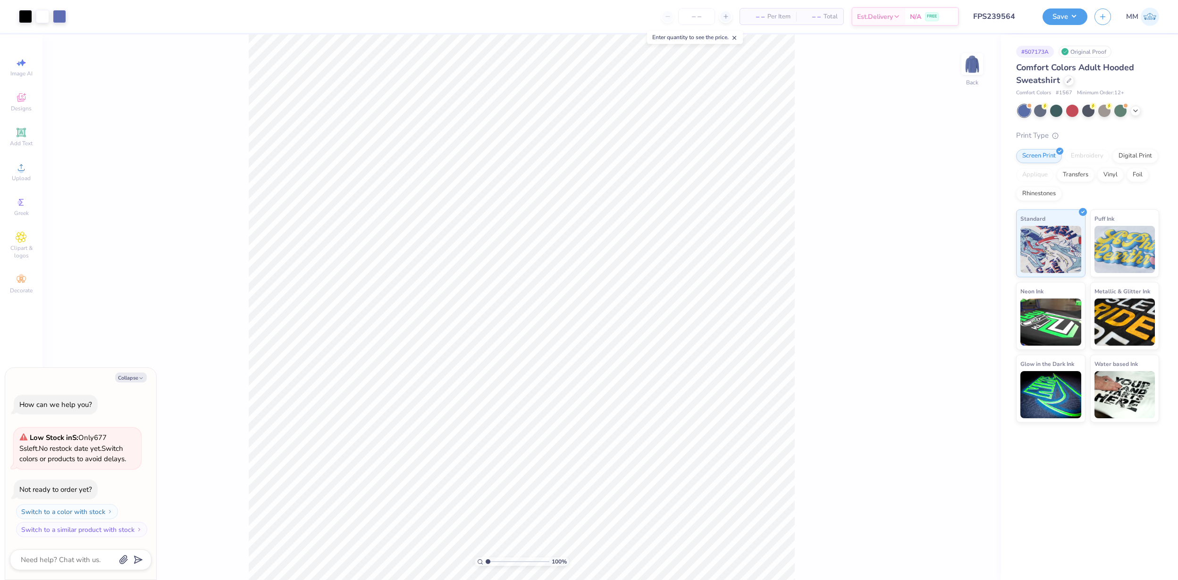
type textarea "x"
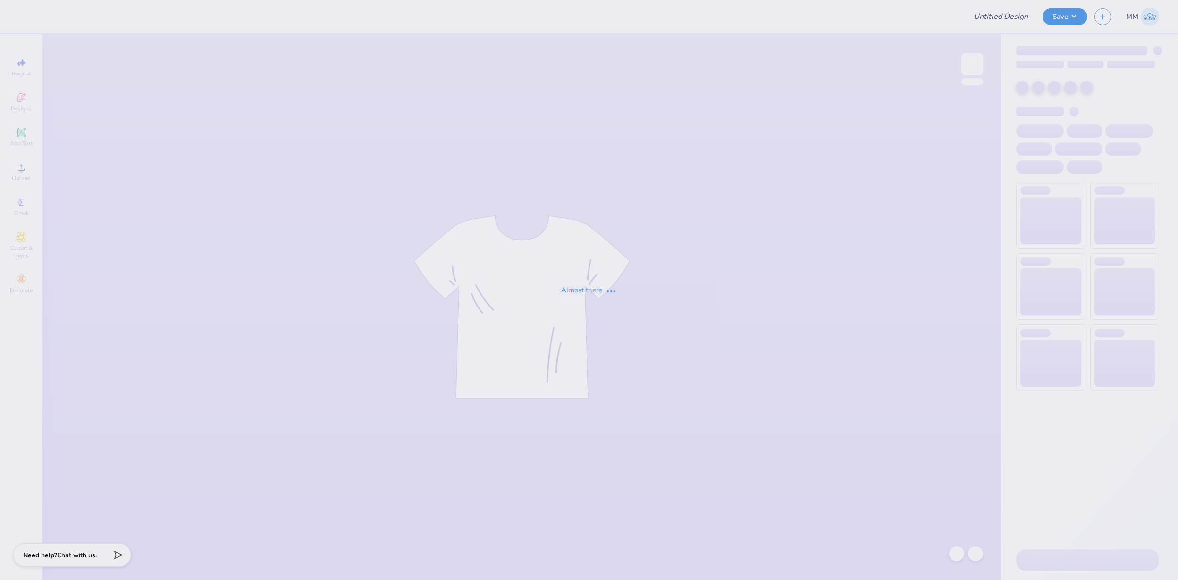
type input "FPS239565"
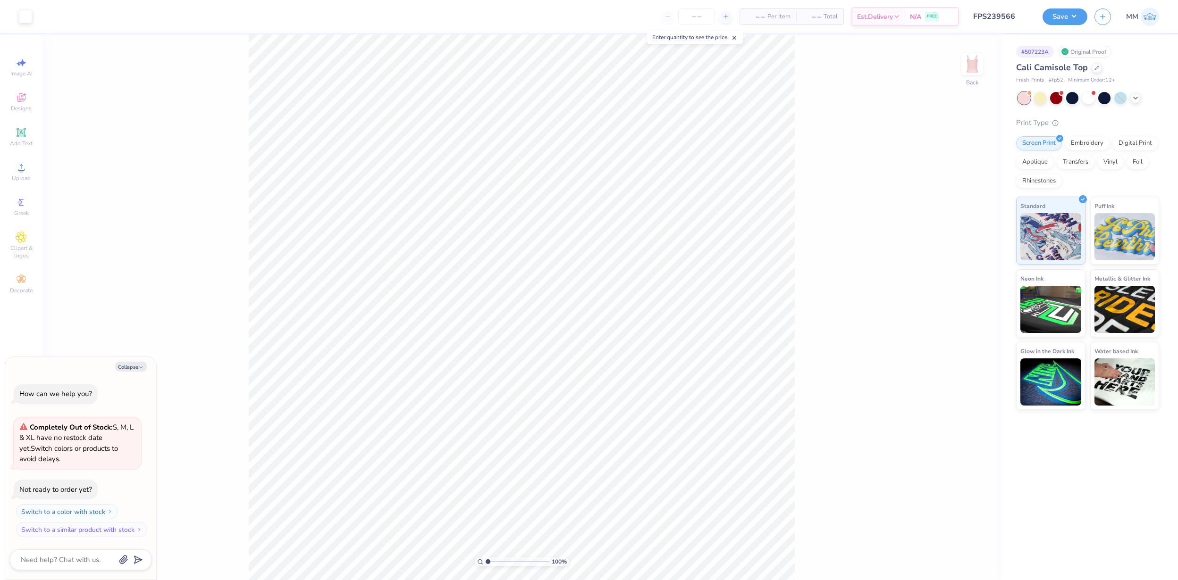
type textarea "x"
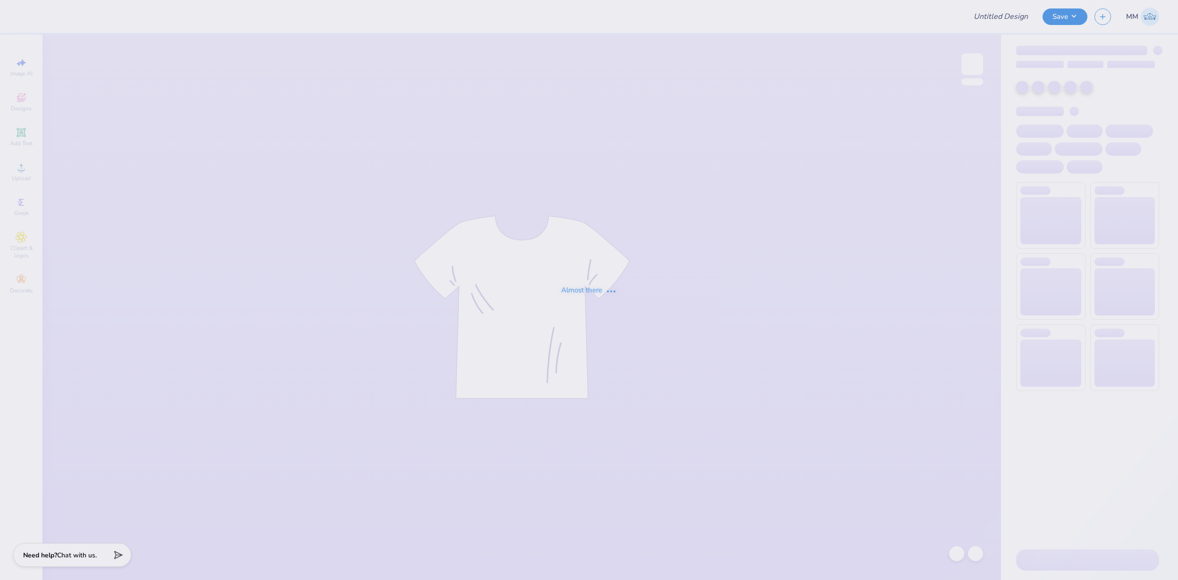
type input "FPS239567"
type input "FPS239568"
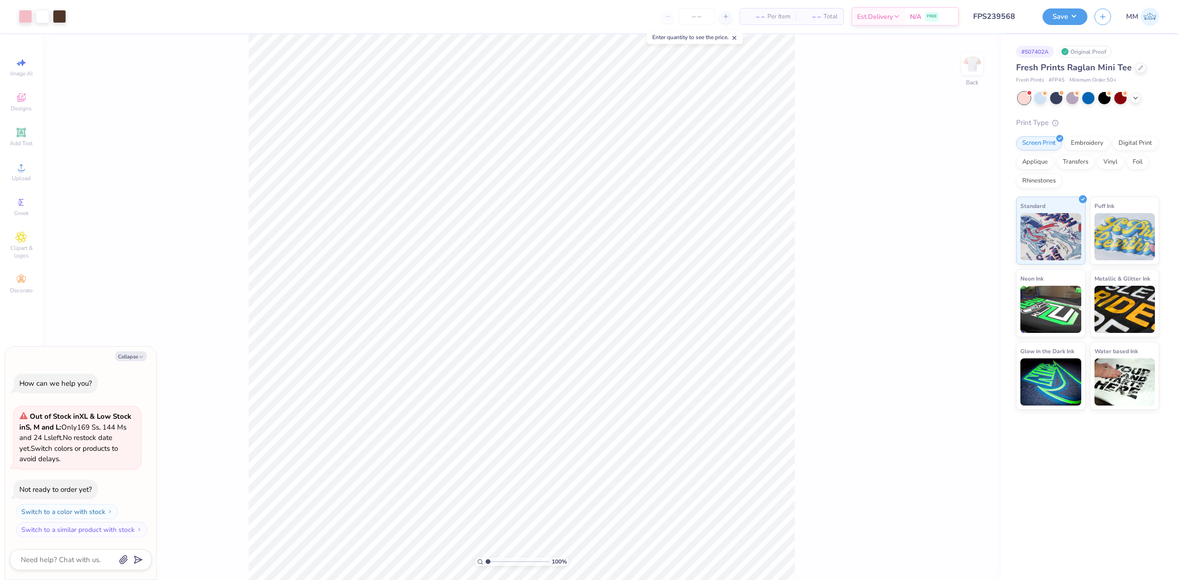
type input "1.0030060099253"
type textarea "x"
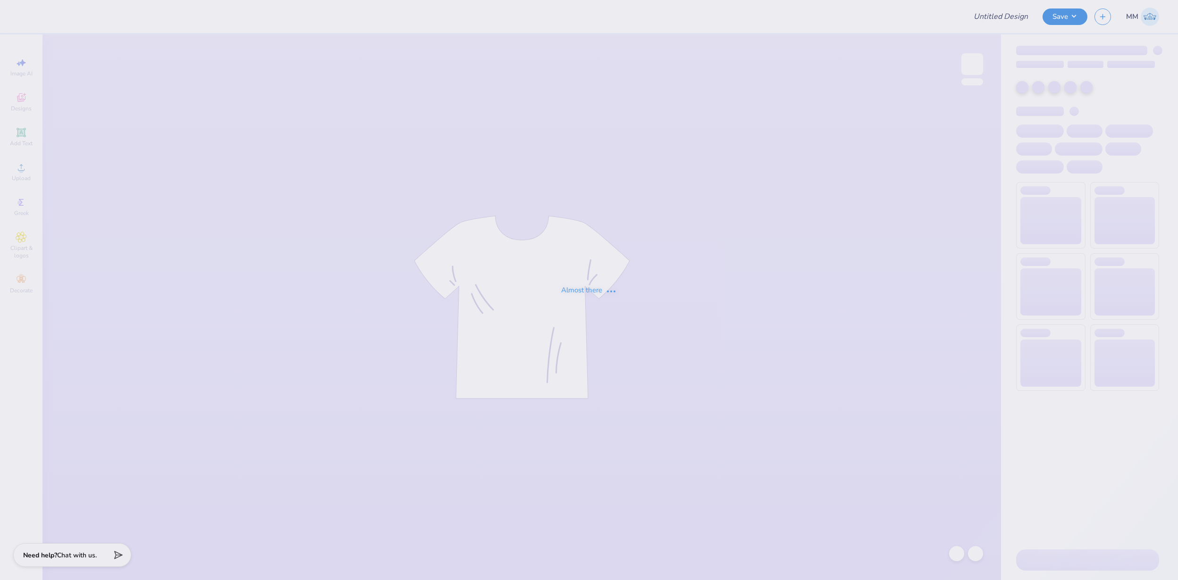
type input "FPS238646"
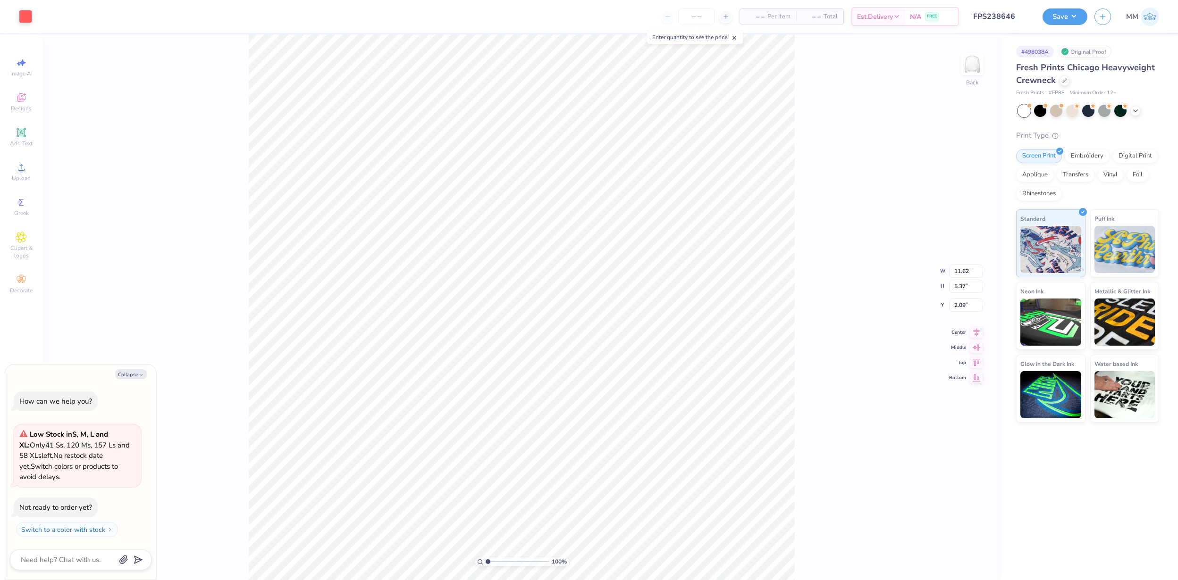
type textarea "x"
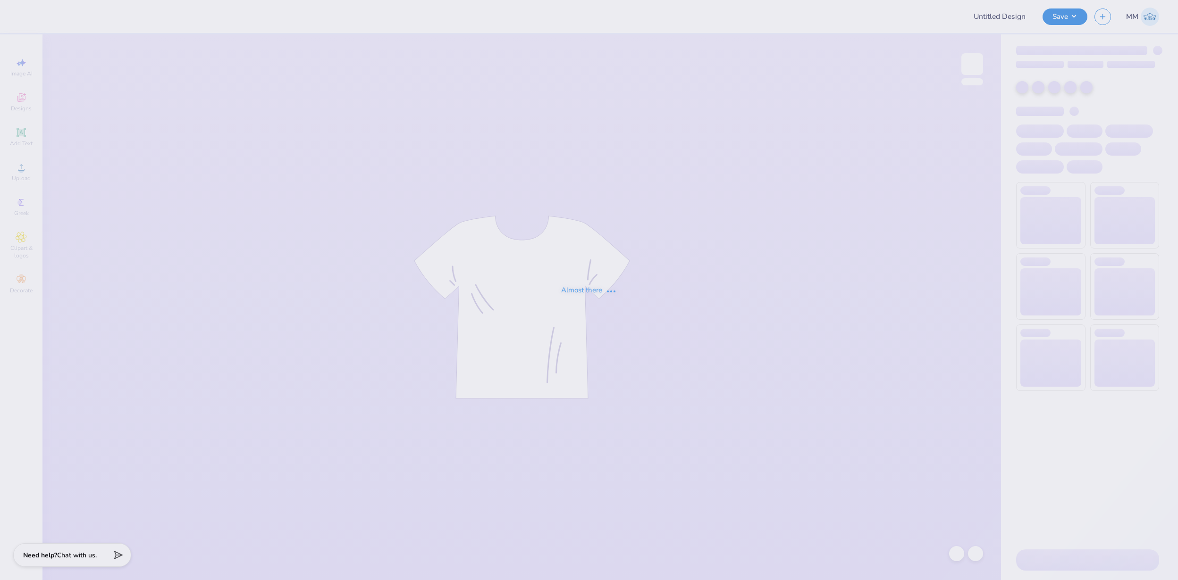
type input "FPS238523"
type input "FPS238400"
type input "FPS238301"
type input "FPS238413"
type input "FPS238850"
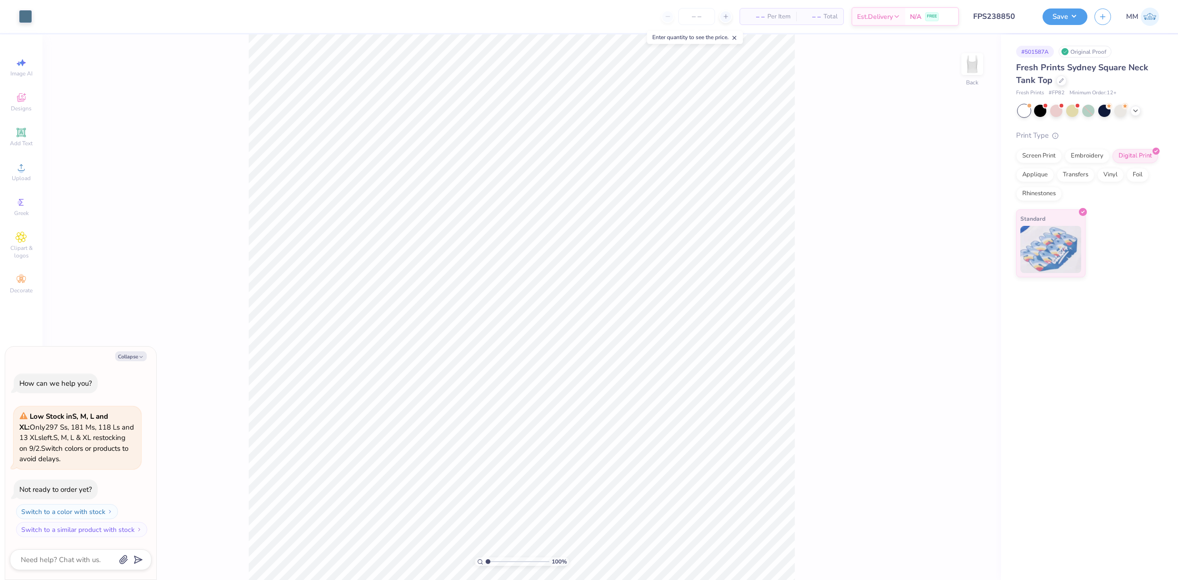
type textarea "x"
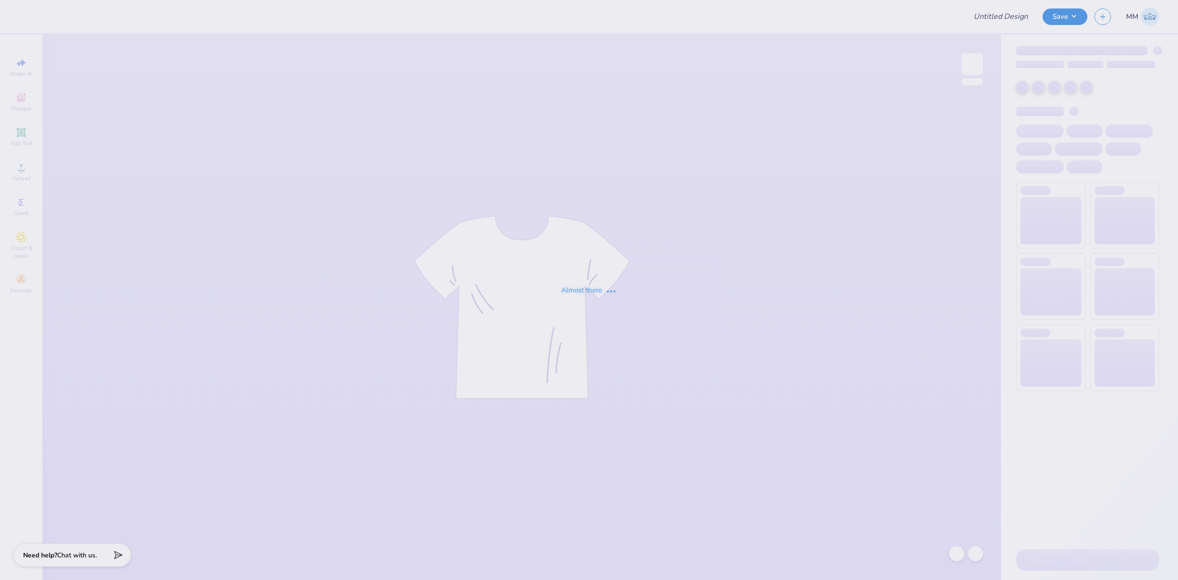
type input "FPS238766"
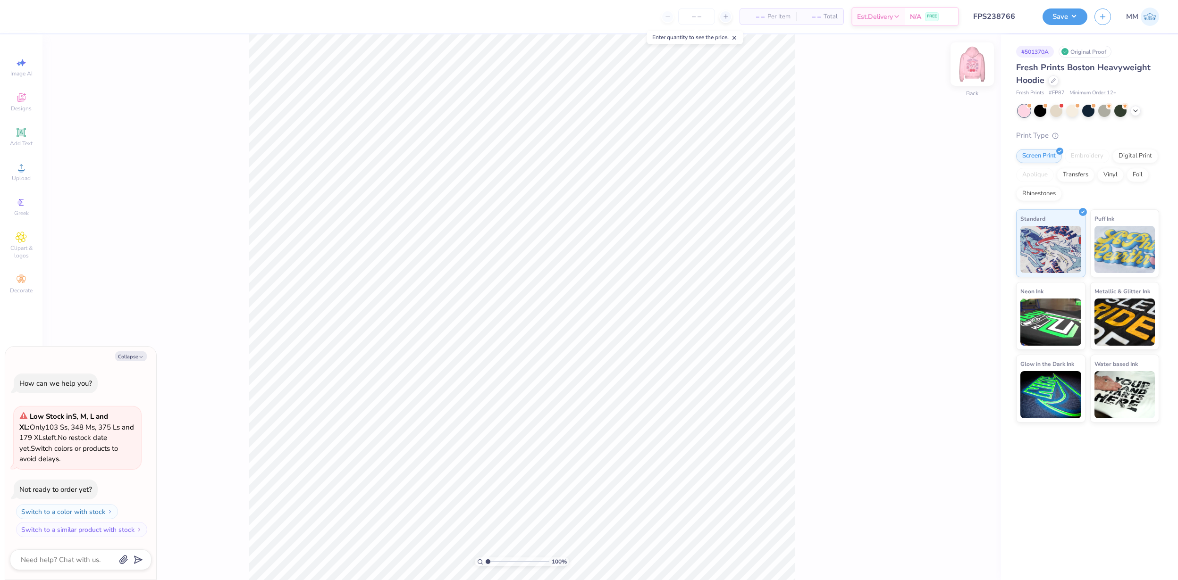
click at [974, 67] on img at bounding box center [972, 64] width 38 height 38
type textarea "x"
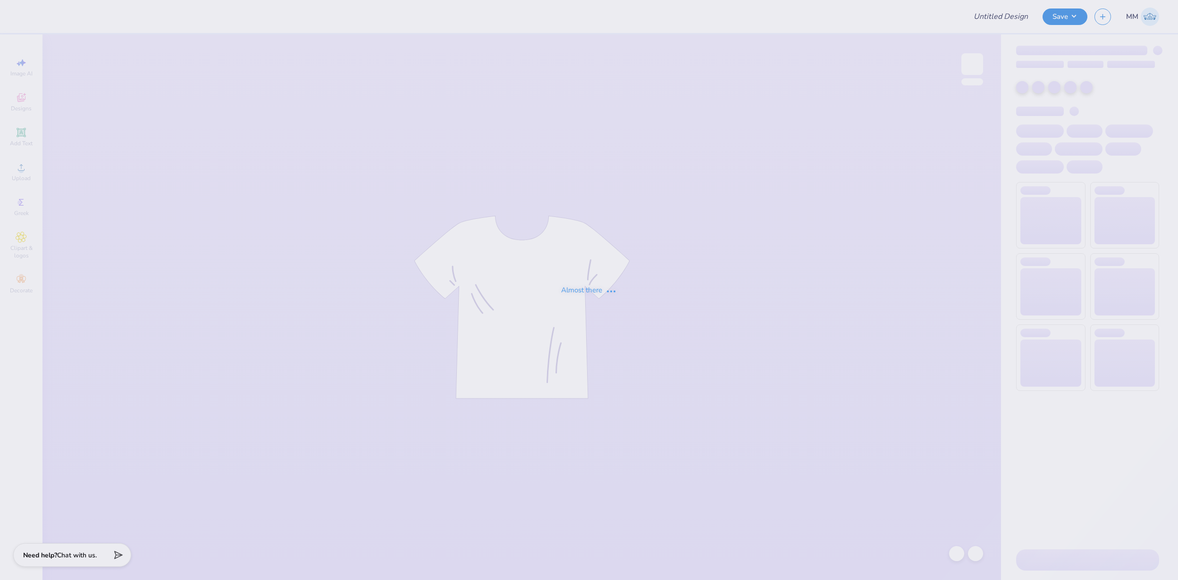
type input "FPS238767"
type input "FPS238720"
type input "FPS239250"
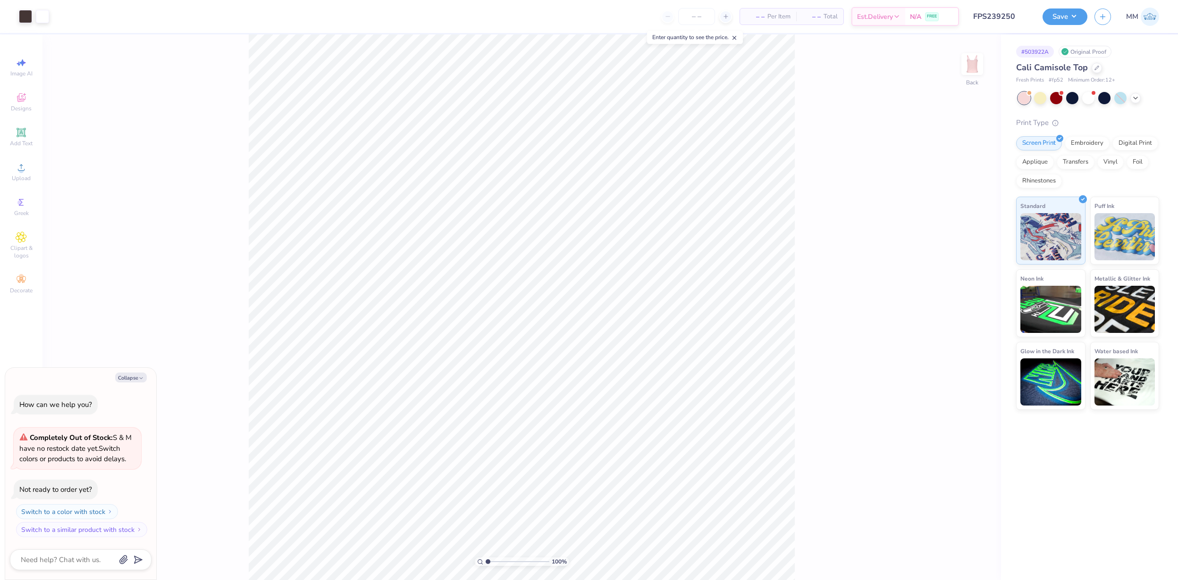
type textarea "x"
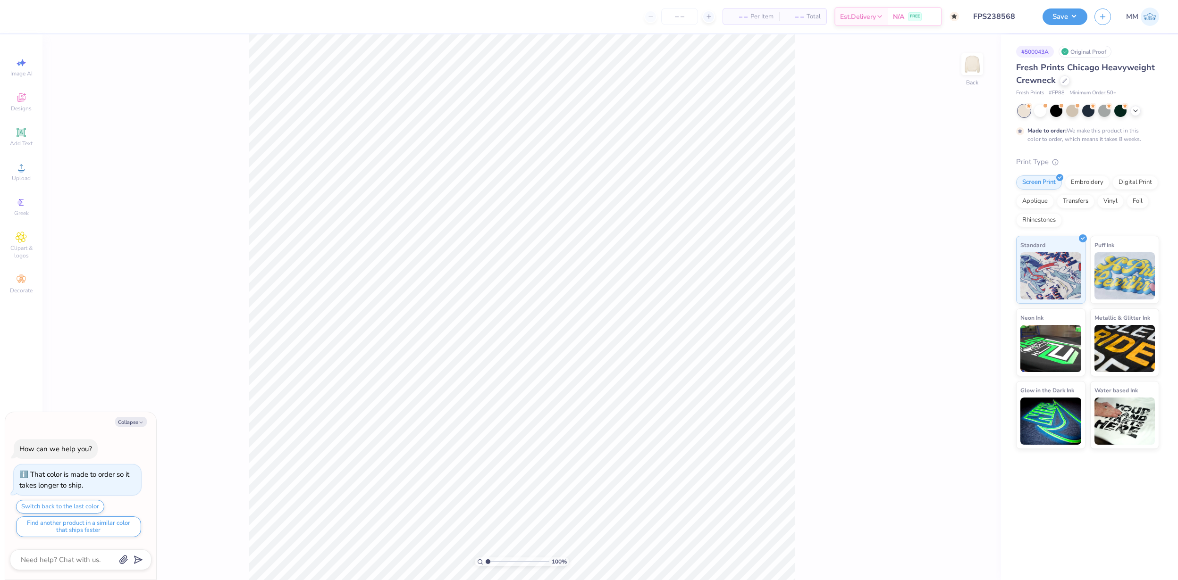
type textarea "x"
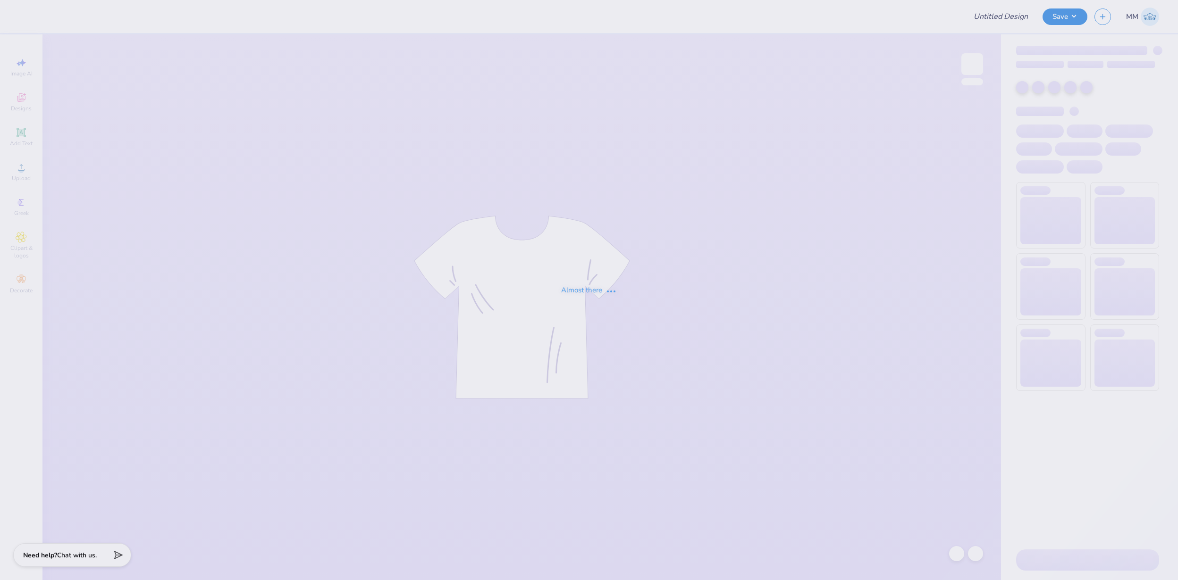
type input "FPS238569"
type input "FPS238574"
type input "FPS238665"
type input "FPS238670"
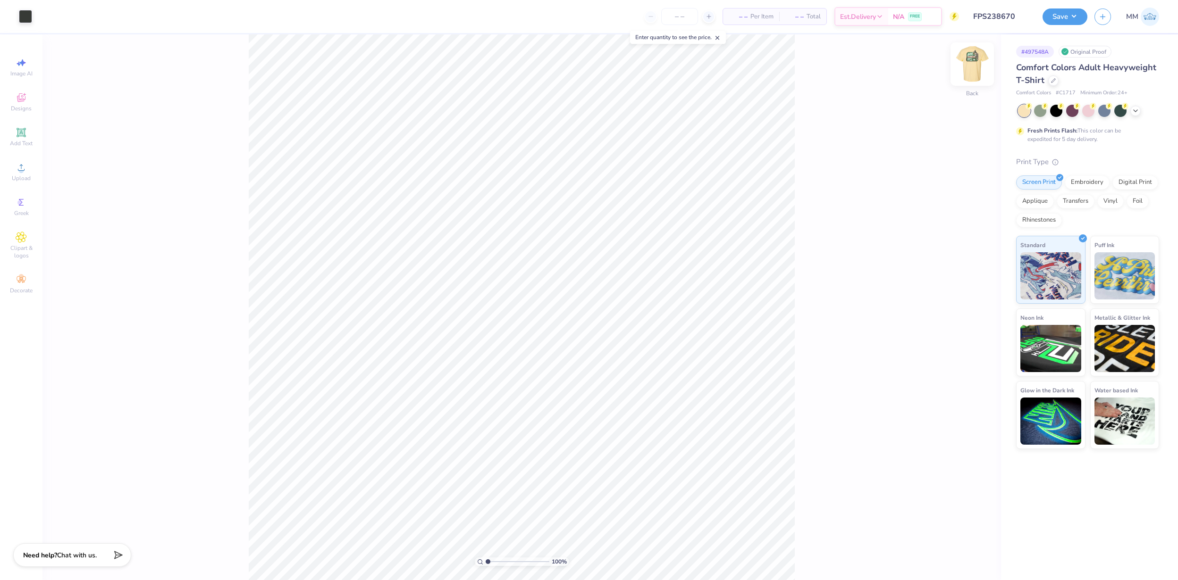
click at [972, 67] on img at bounding box center [972, 64] width 38 height 38
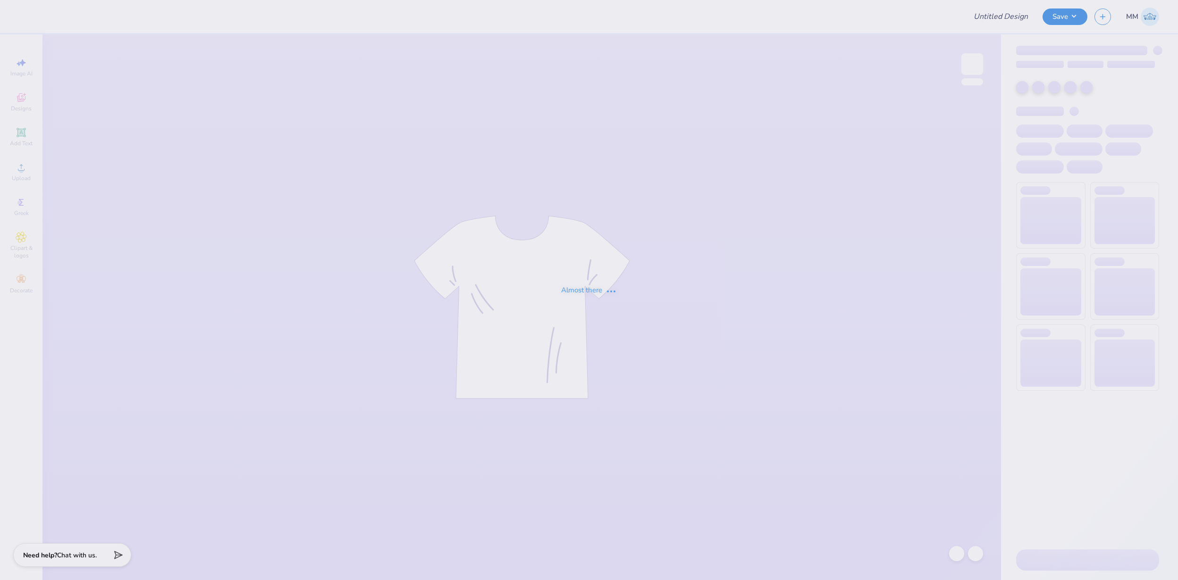
type input "FPS238473"
type input "FPS238479"
type input "FPS238785"
type input "FPS238794"
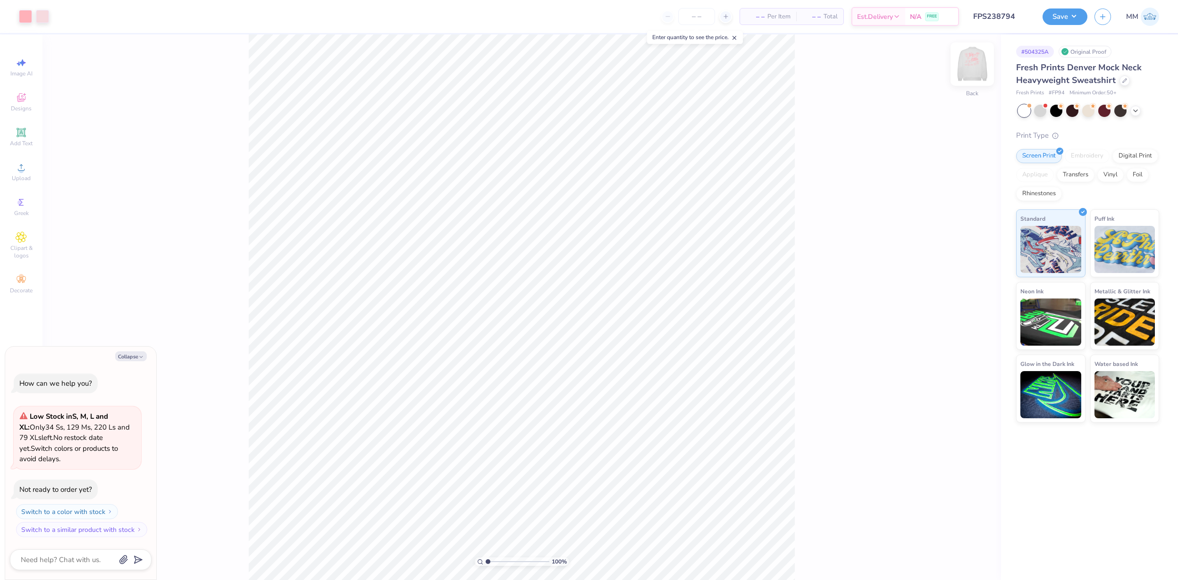
click at [978, 74] on img at bounding box center [972, 64] width 38 height 38
type textarea "x"
